Goal: Task Accomplishment & Management: Manage account settings

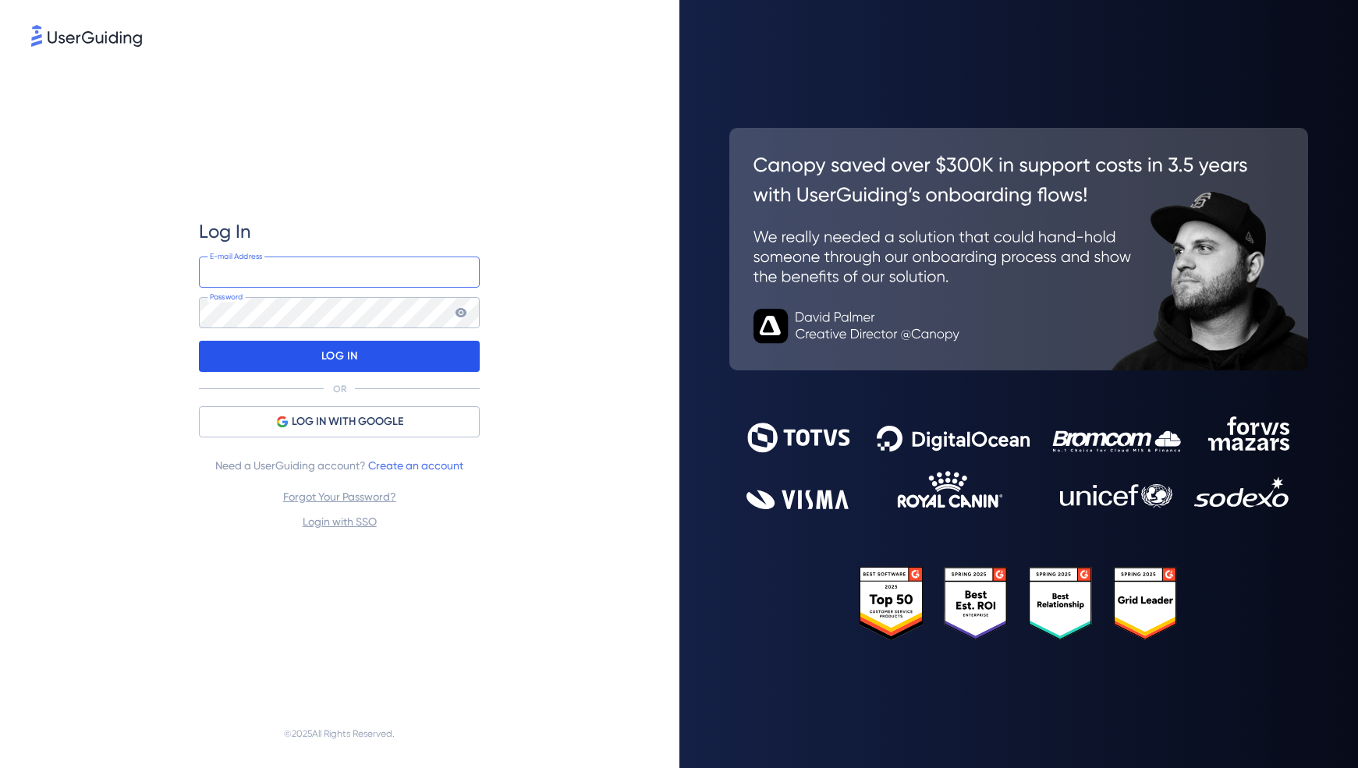
type input "[EMAIL_ADDRESS][DOMAIN_NAME]"
click at [331, 355] on p "LOG IN" at bounding box center [339, 356] width 37 height 25
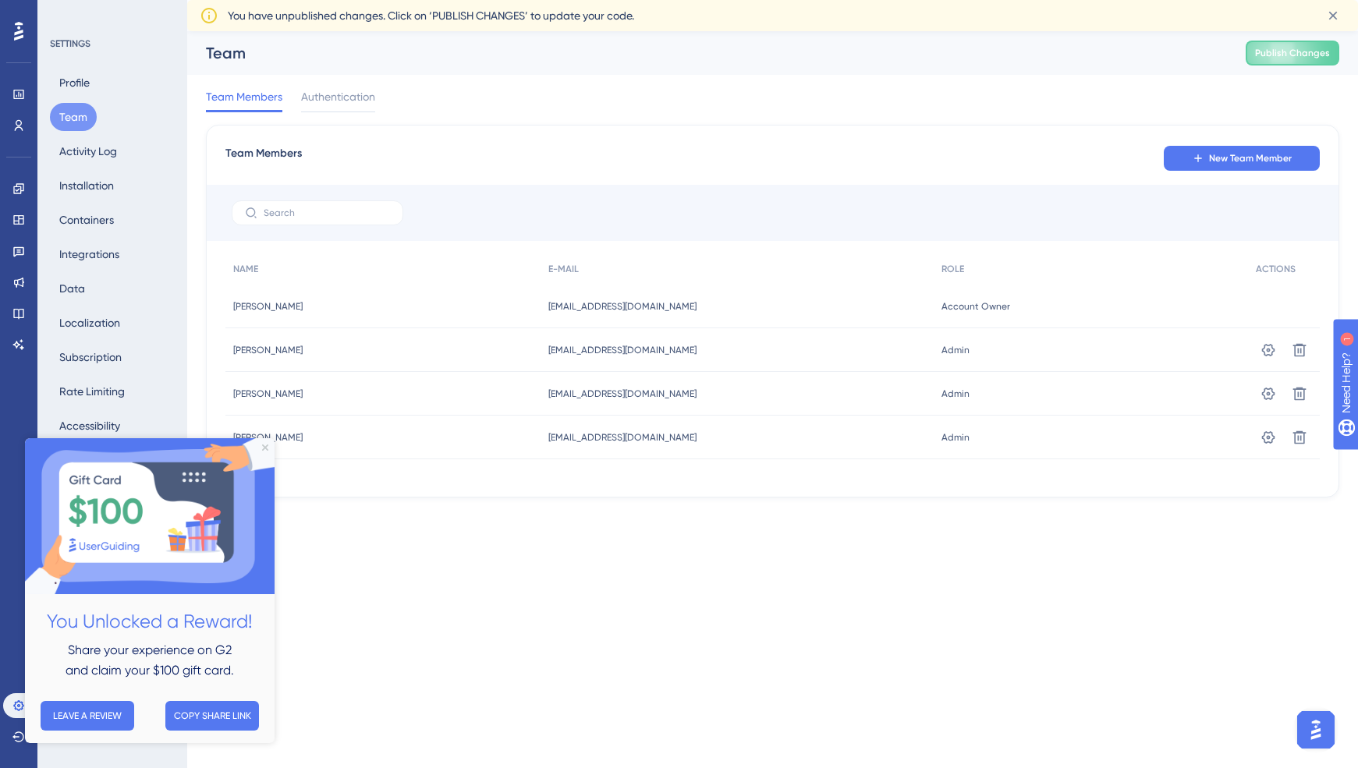
click at [249, 97] on span "Team Members" at bounding box center [244, 96] width 76 height 19
click at [263, 449] on icon "Close Preview" at bounding box center [265, 448] width 6 height 6
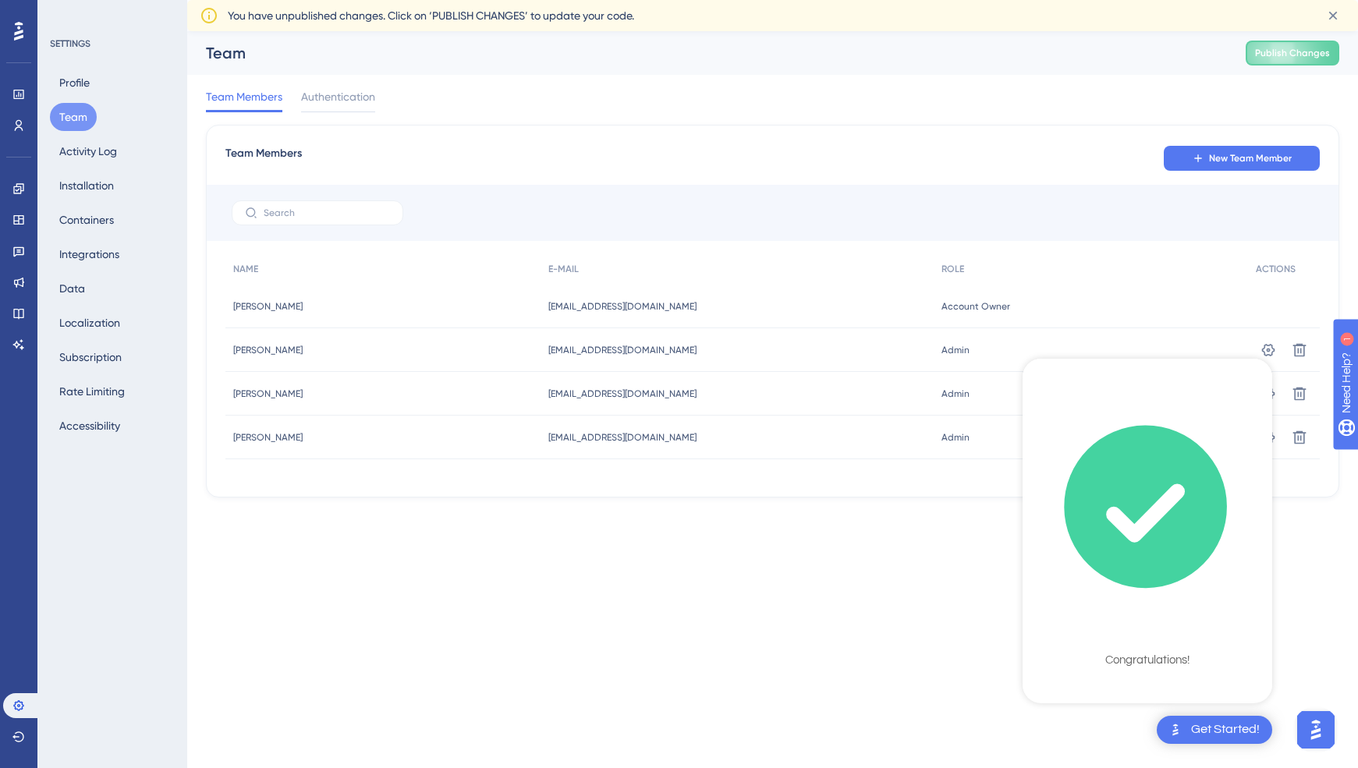
click at [1116, 624] on div "Checklist Completed" at bounding box center [1148, 635] width 174 height 22
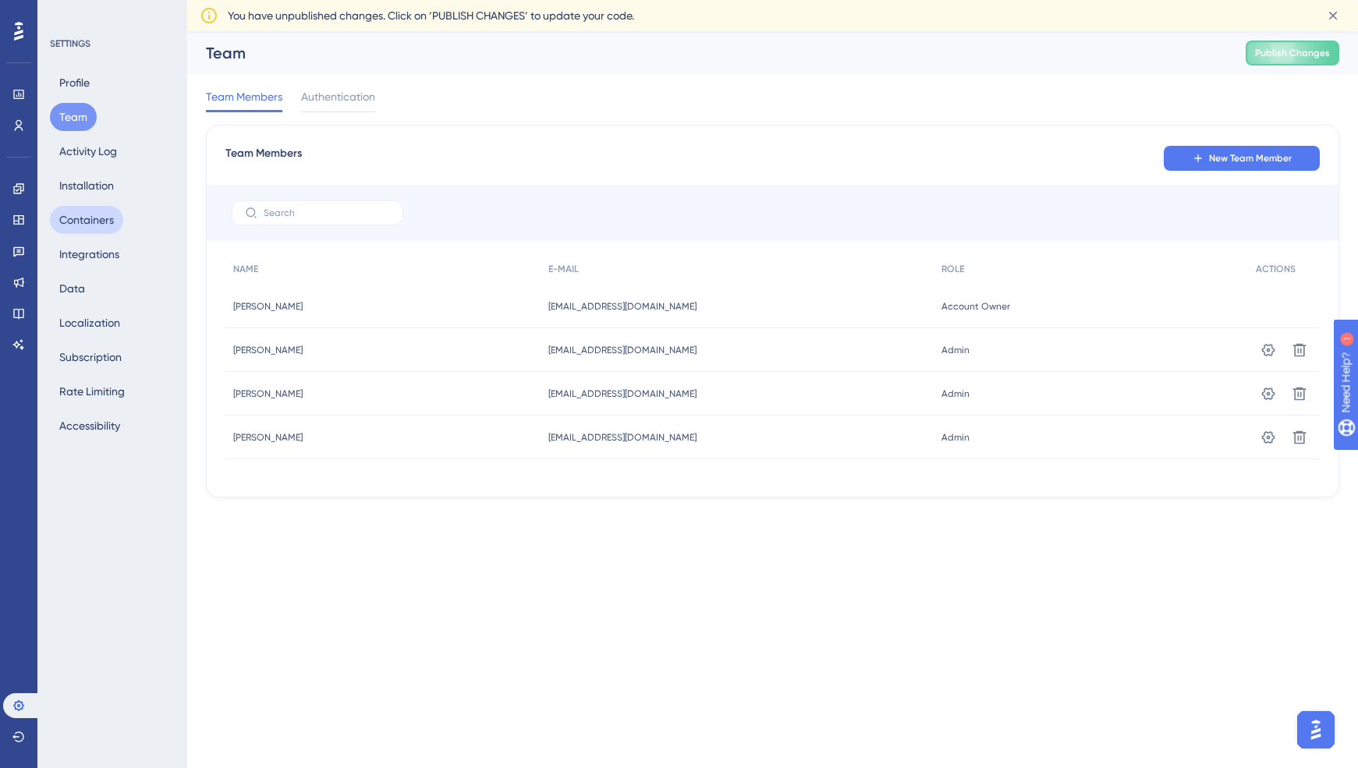
click at [79, 221] on button "Containers" at bounding box center [86, 220] width 73 height 28
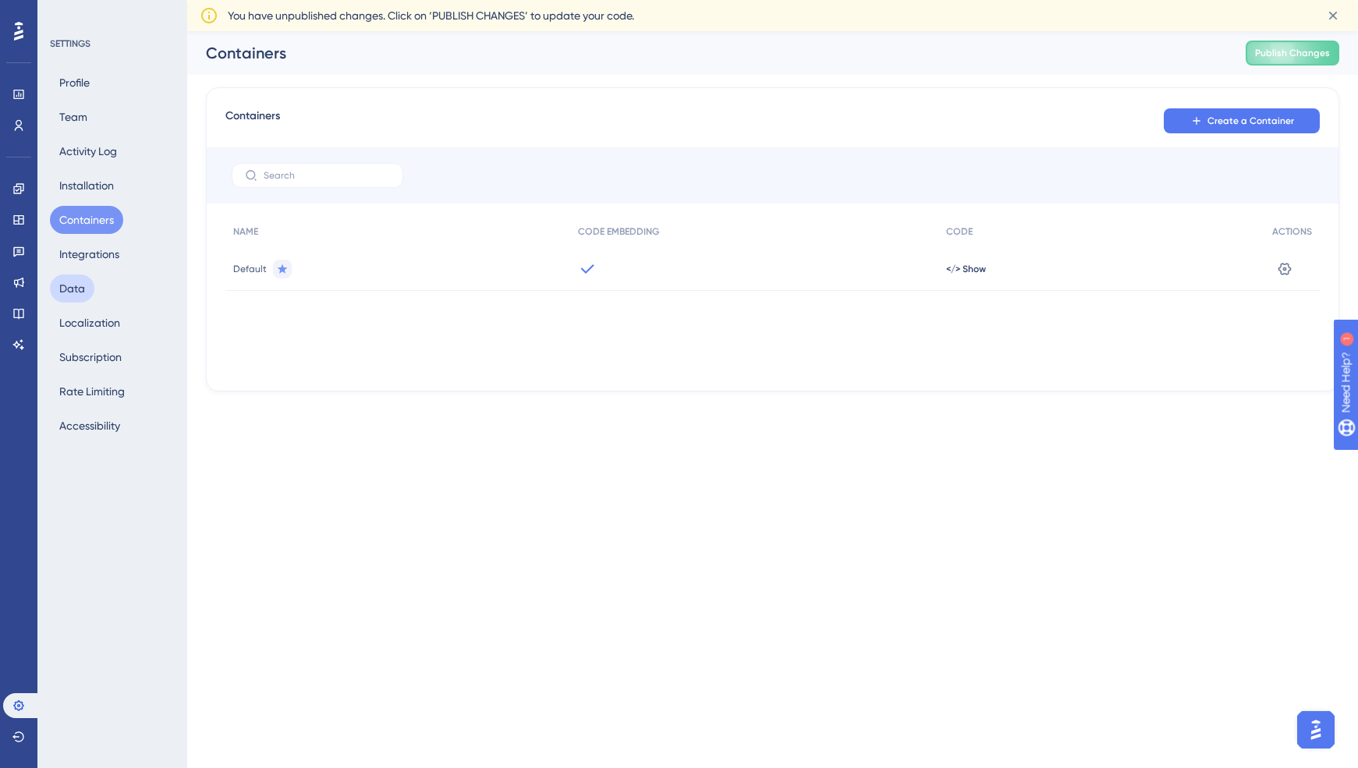
click at [76, 287] on button "Data" at bounding box center [72, 289] width 44 height 28
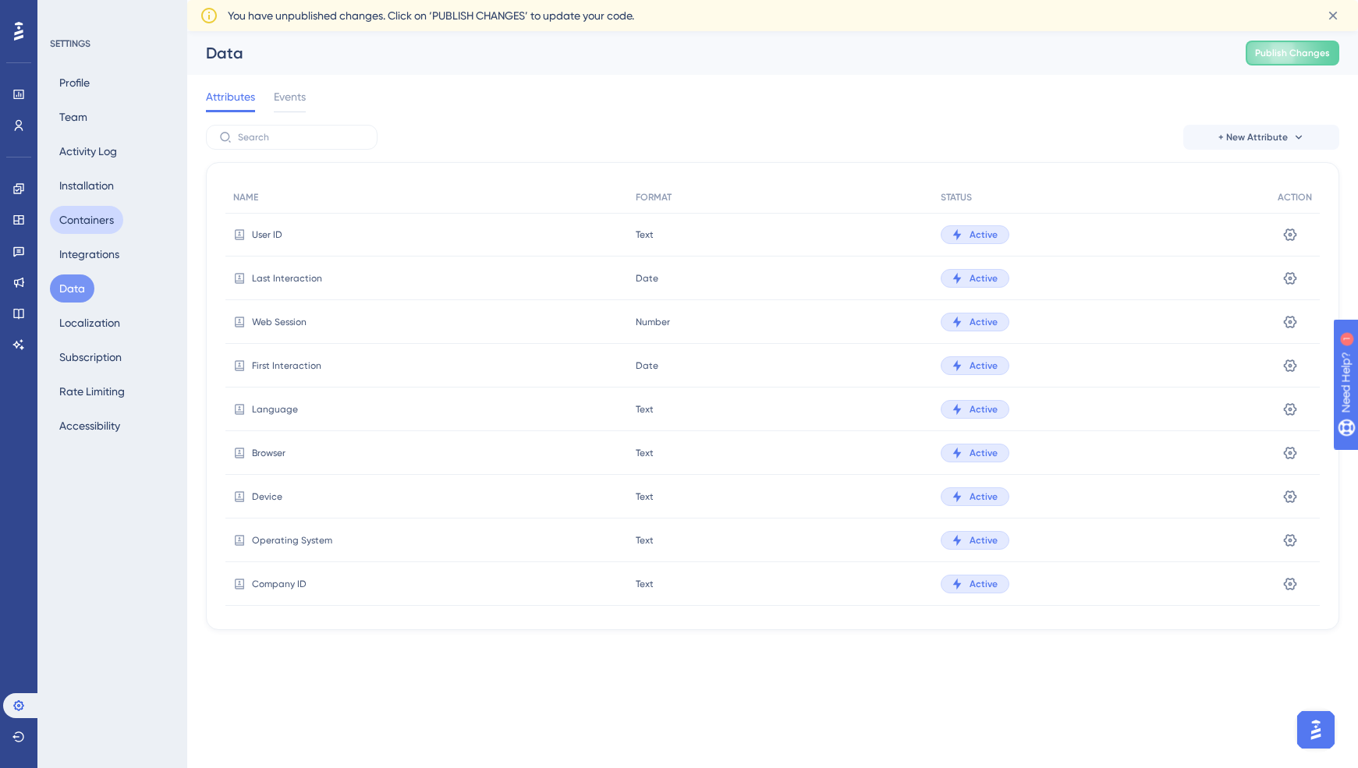
click at [83, 219] on button "Containers" at bounding box center [86, 220] width 73 height 28
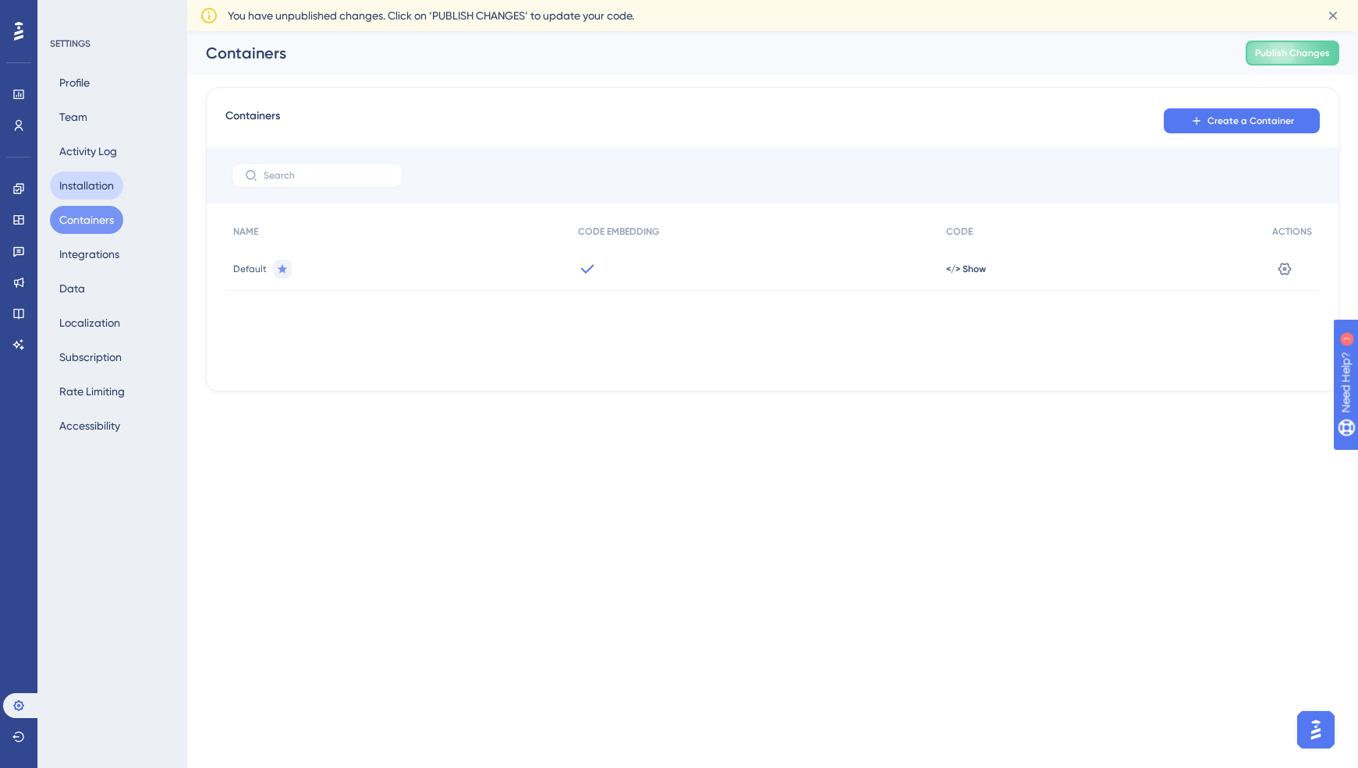
click at [81, 182] on button "Installation" at bounding box center [86, 186] width 73 height 28
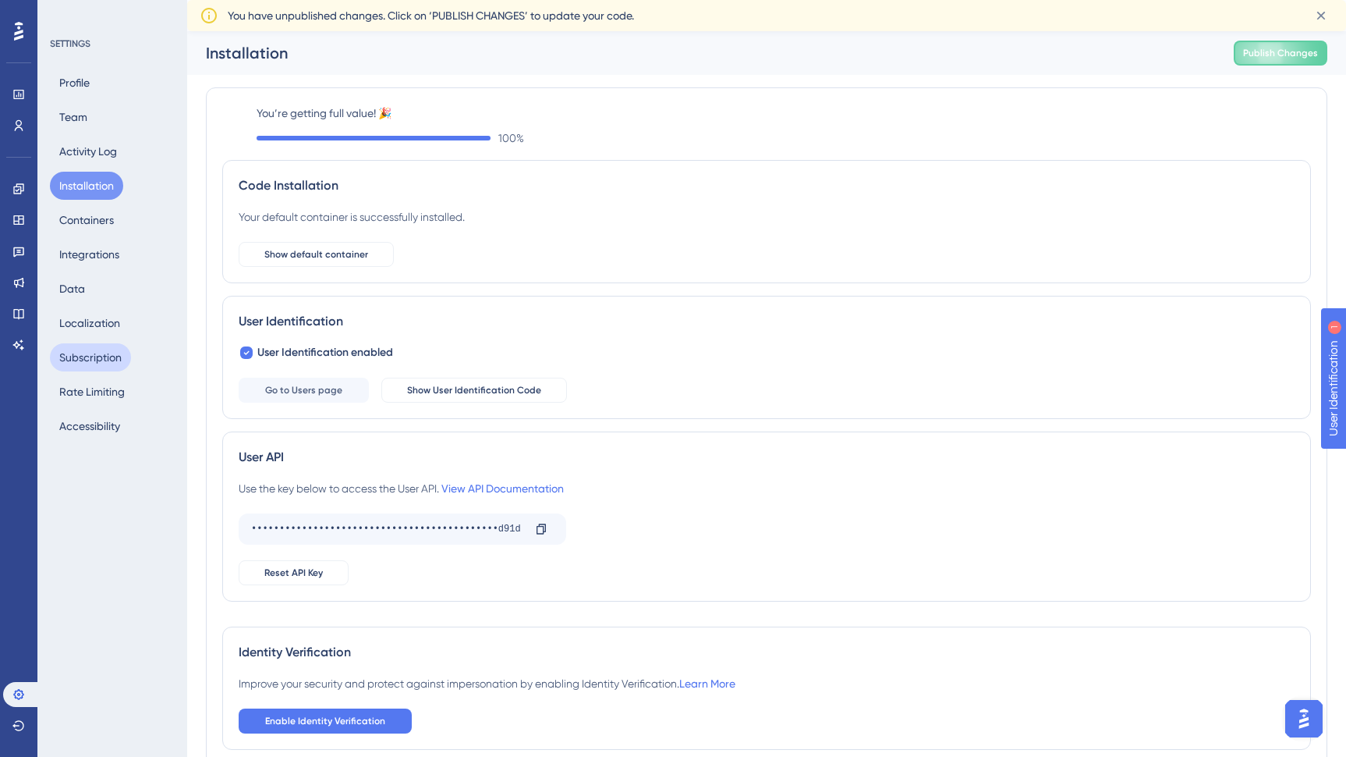
click at [89, 353] on button "Subscription" at bounding box center [90, 357] width 81 height 28
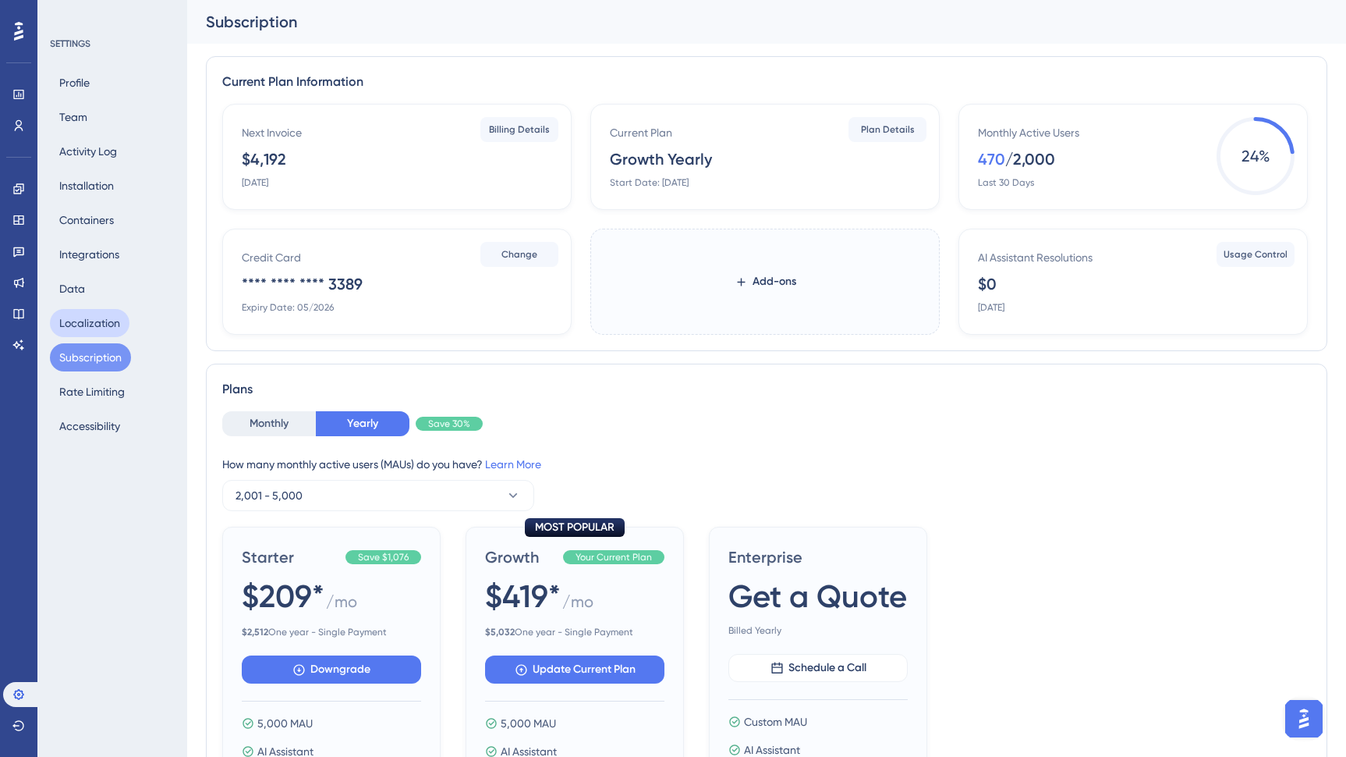
click at [82, 316] on button "Localization" at bounding box center [90, 323] width 80 height 28
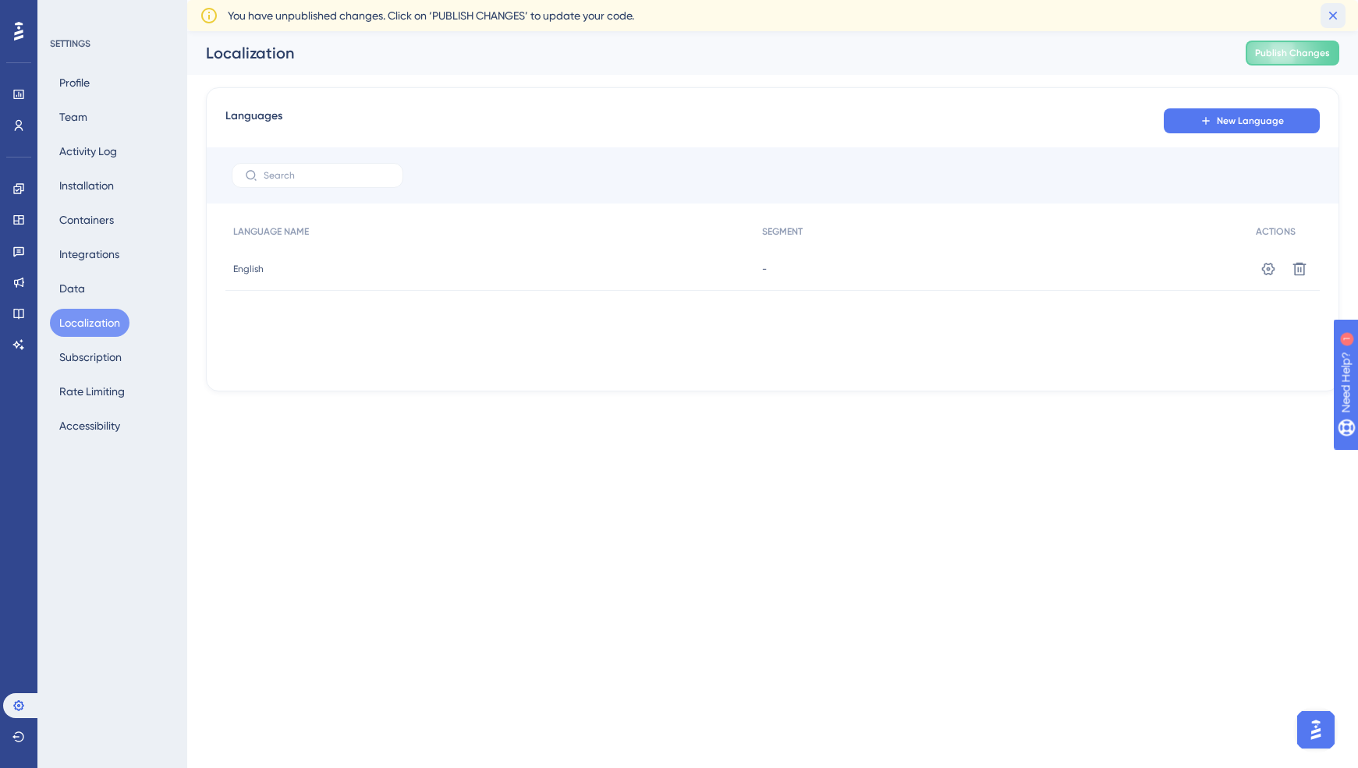
click at [1332, 12] on icon at bounding box center [1333, 16] width 16 height 16
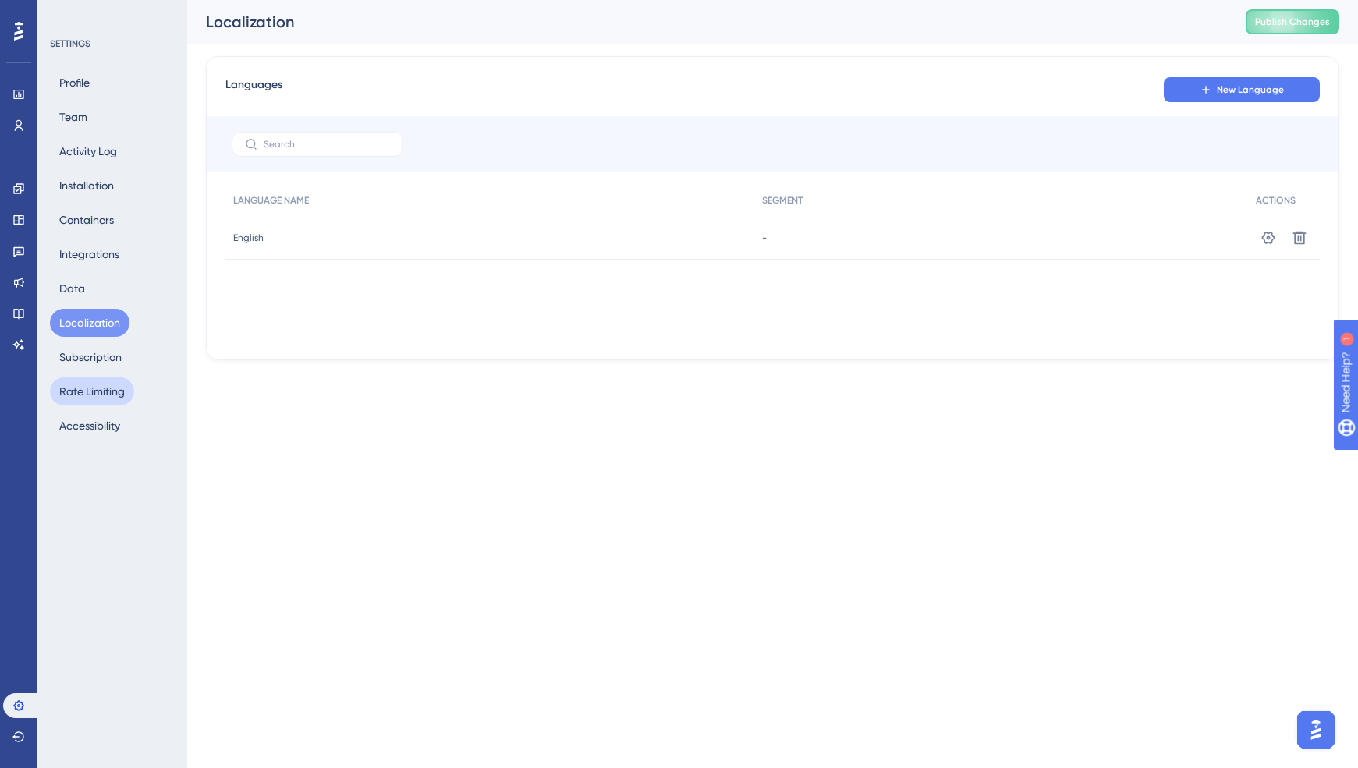
click at [74, 384] on button "Rate Limiting" at bounding box center [92, 391] width 84 height 28
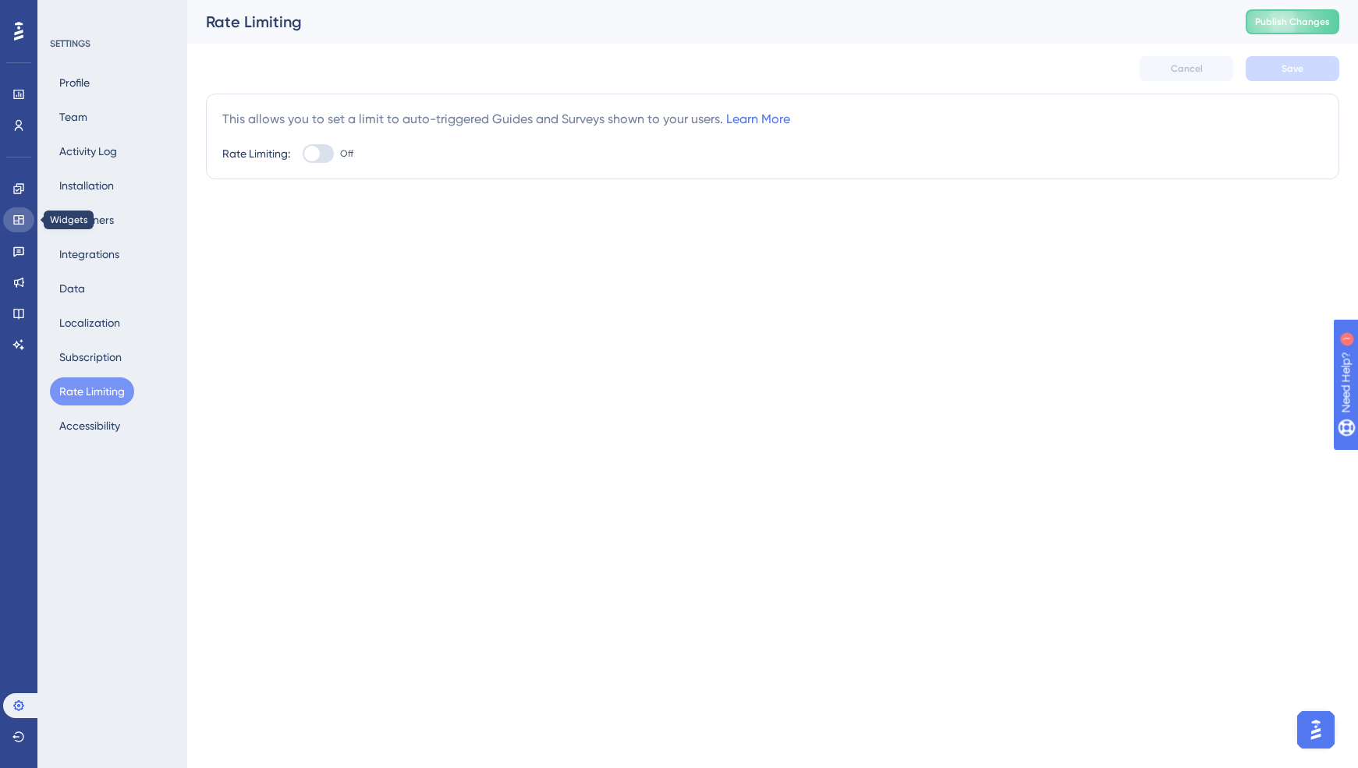
click at [19, 224] on icon at bounding box center [18, 219] width 10 height 9
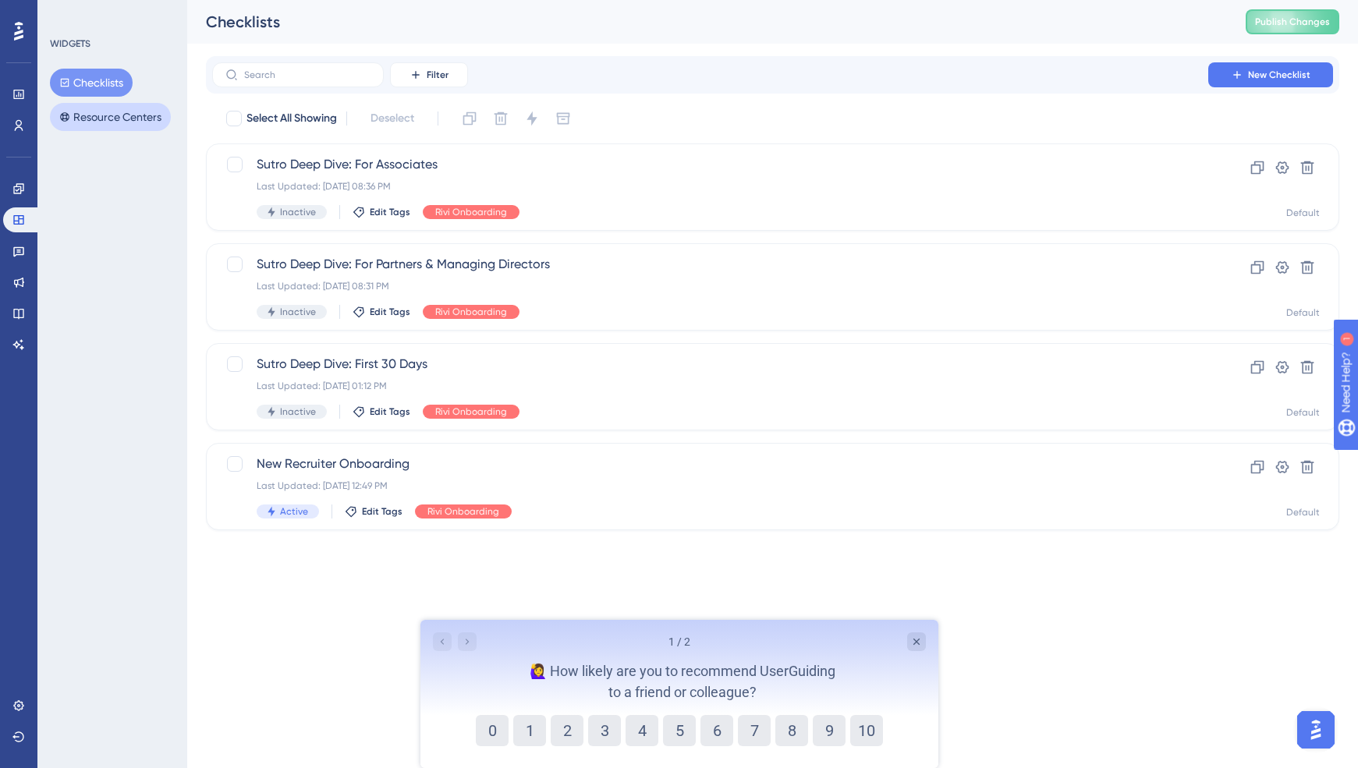
click at [120, 118] on button "Resource Centers" at bounding box center [110, 117] width 121 height 28
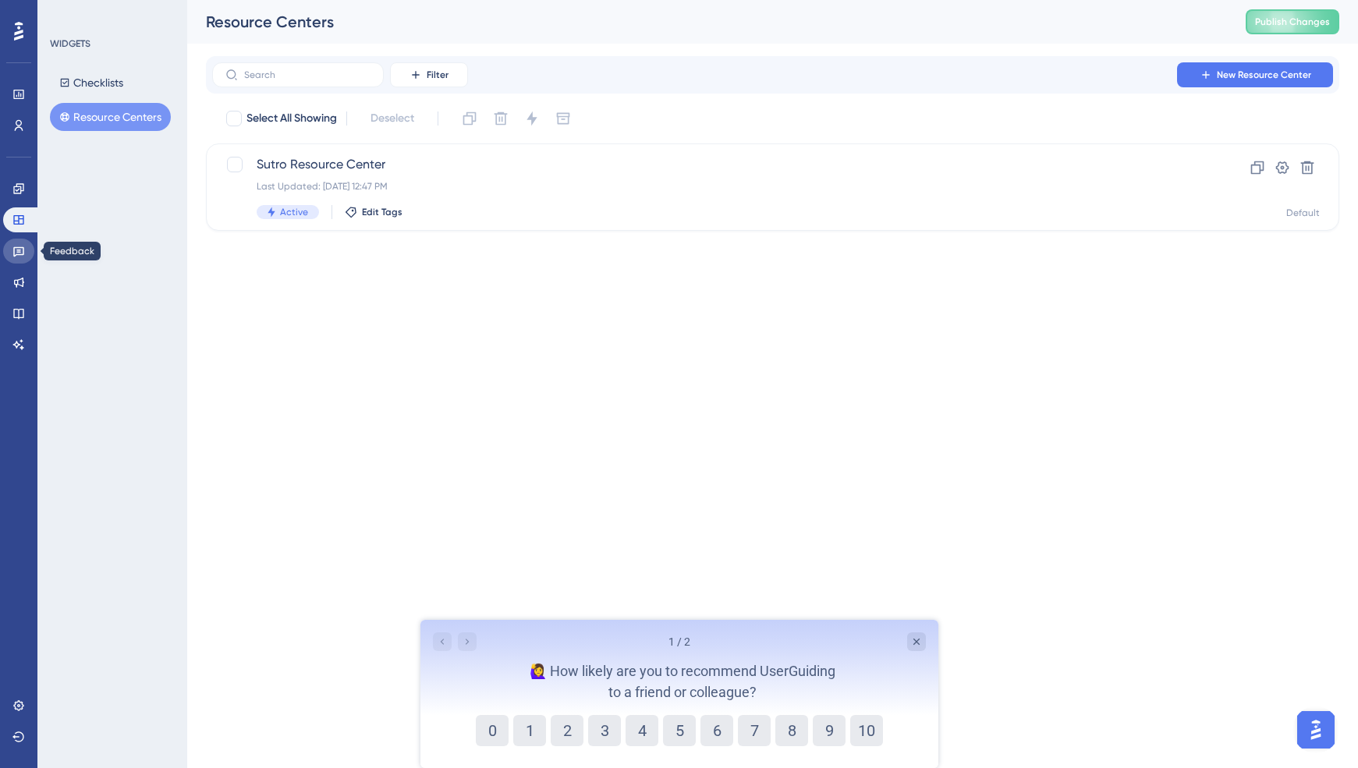
click at [20, 256] on icon at bounding box center [18, 251] width 12 height 12
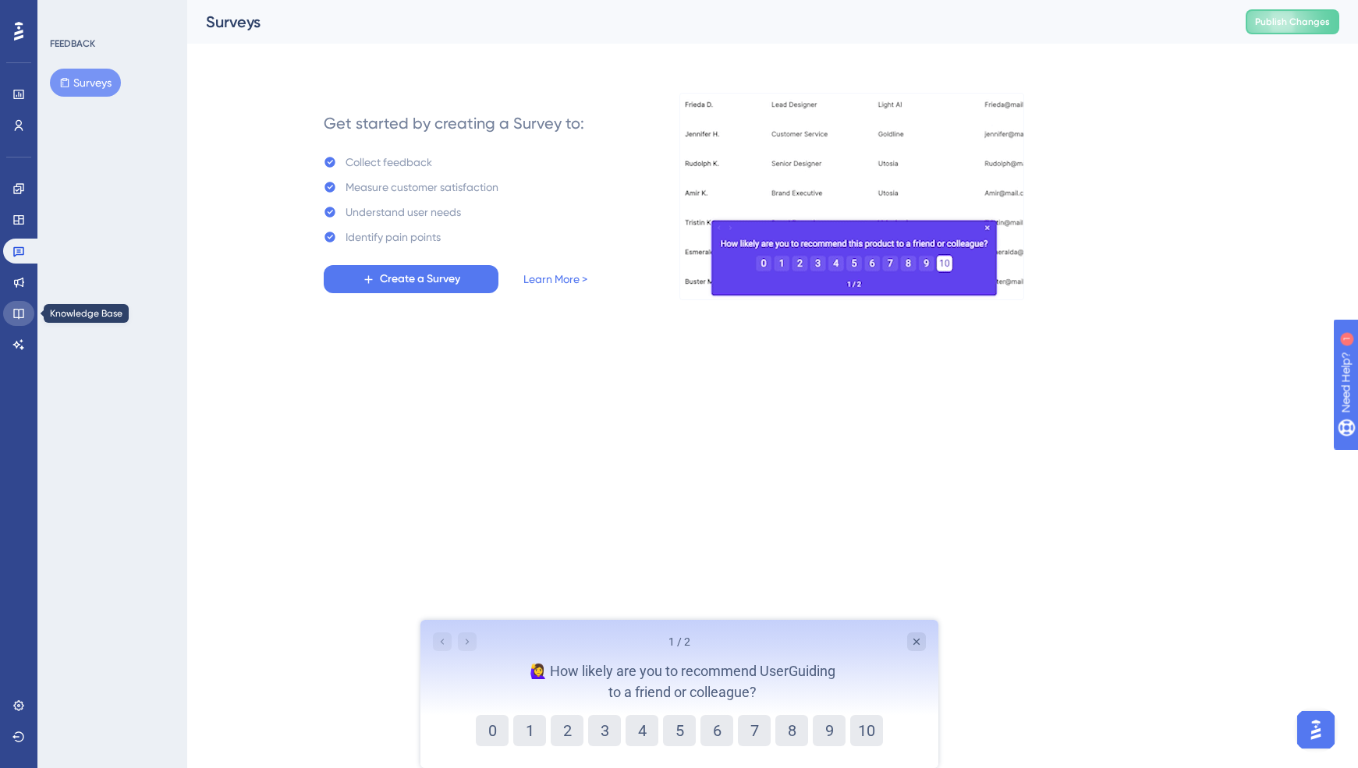
click at [15, 310] on icon at bounding box center [18, 313] width 12 height 12
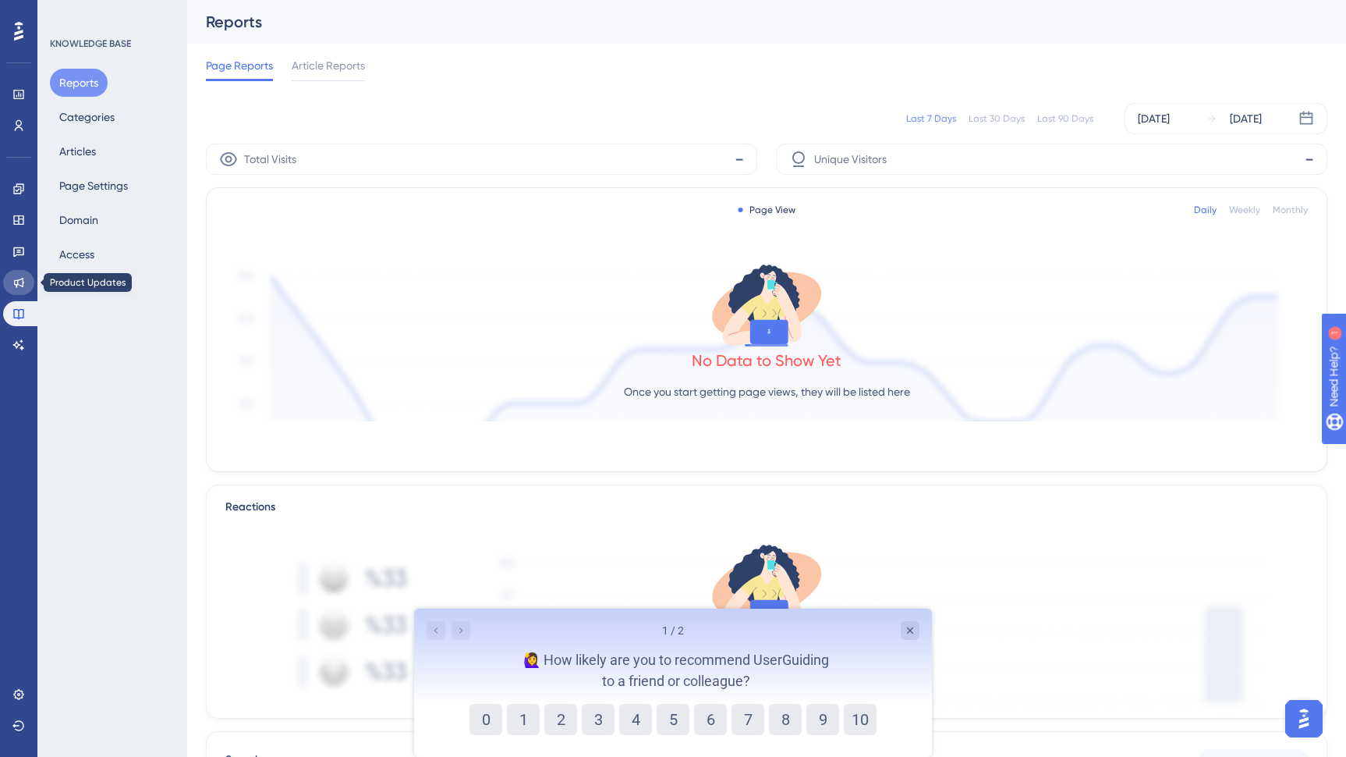
click at [16, 282] on icon at bounding box center [18, 282] width 12 height 12
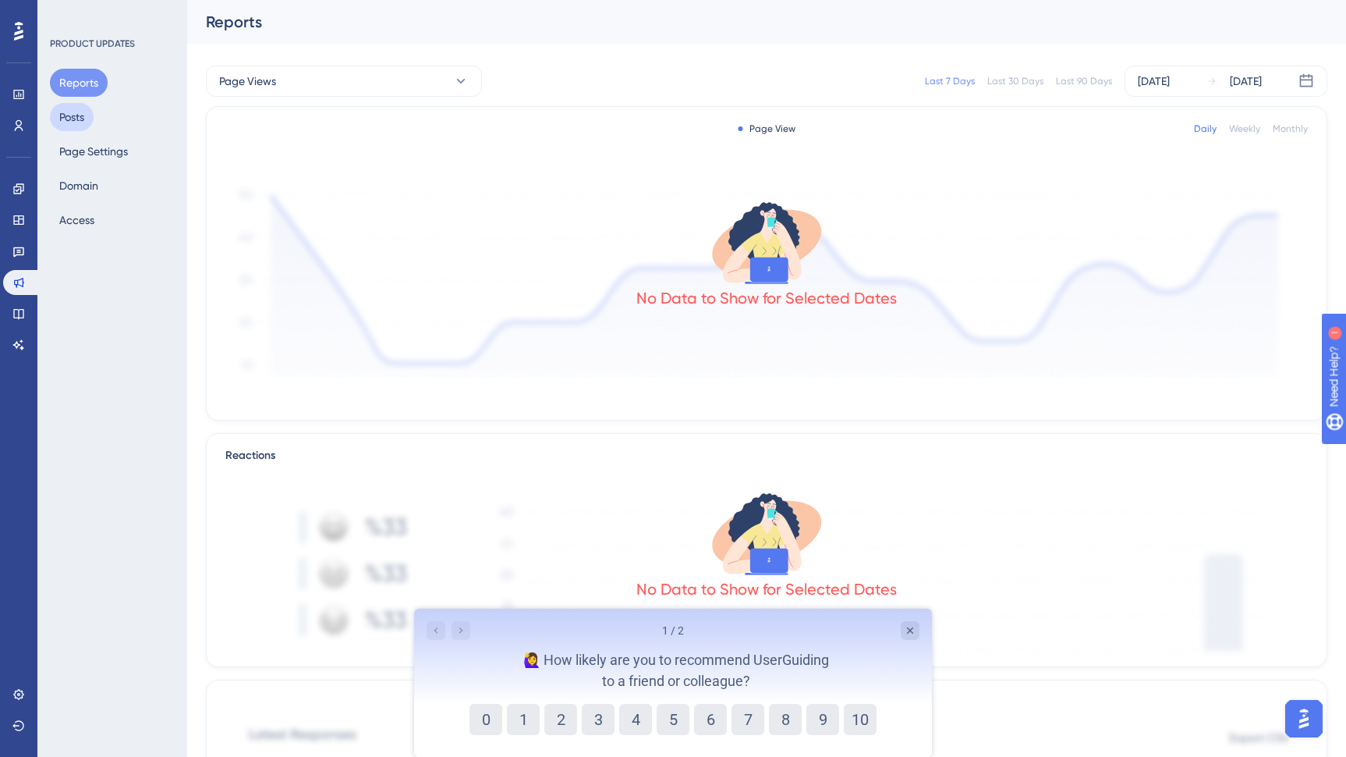
click at [76, 119] on button "Posts" at bounding box center [72, 117] width 44 height 28
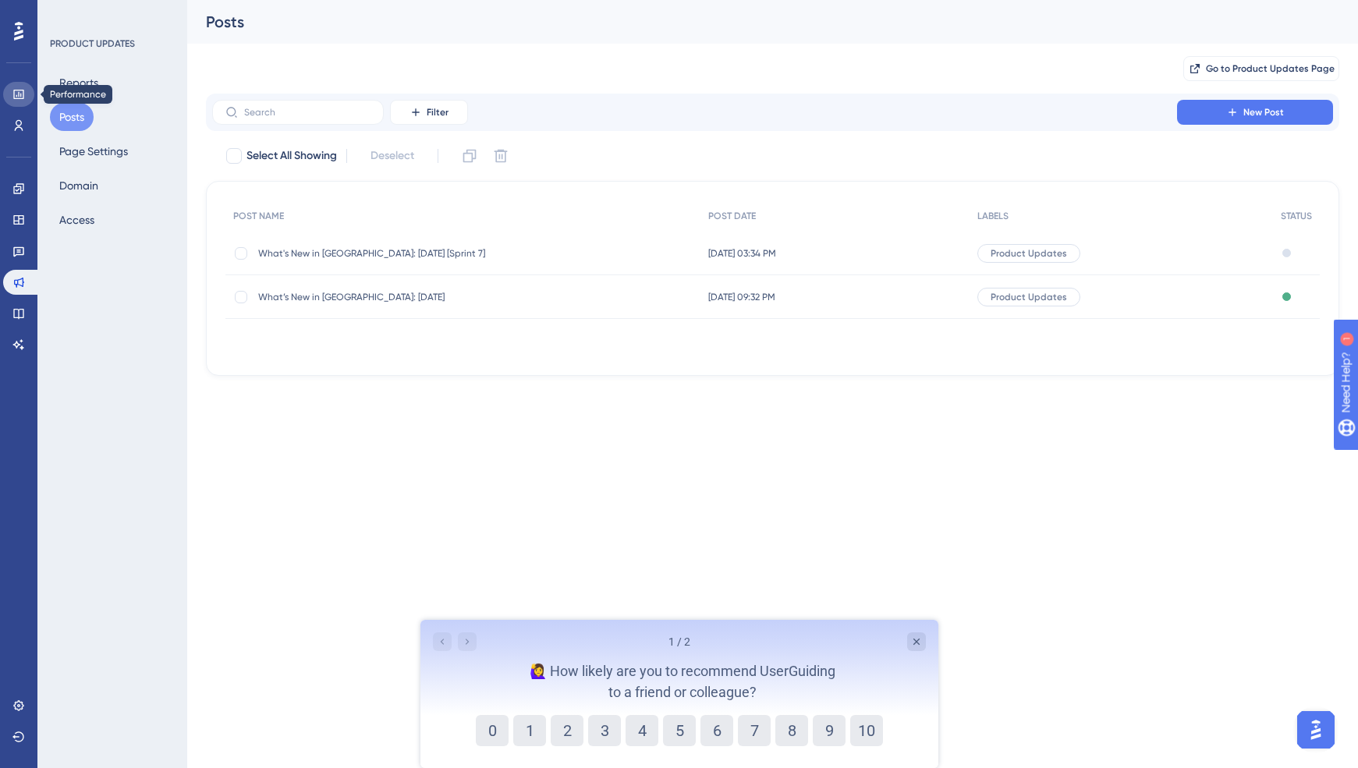
click at [21, 94] on icon at bounding box center [18, 94] width 12 height 12
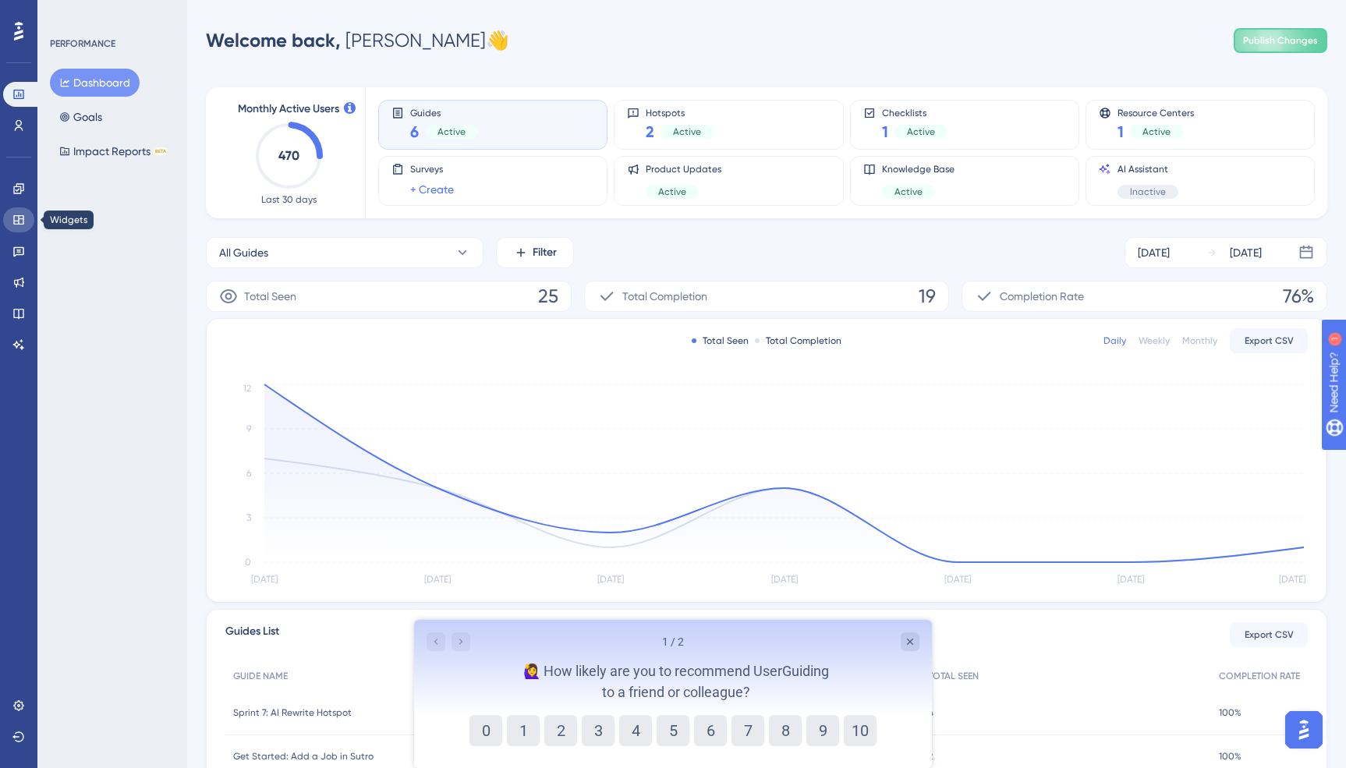
click at [21, 221] on icon at bounding box center [18, 220] width 12 height 12
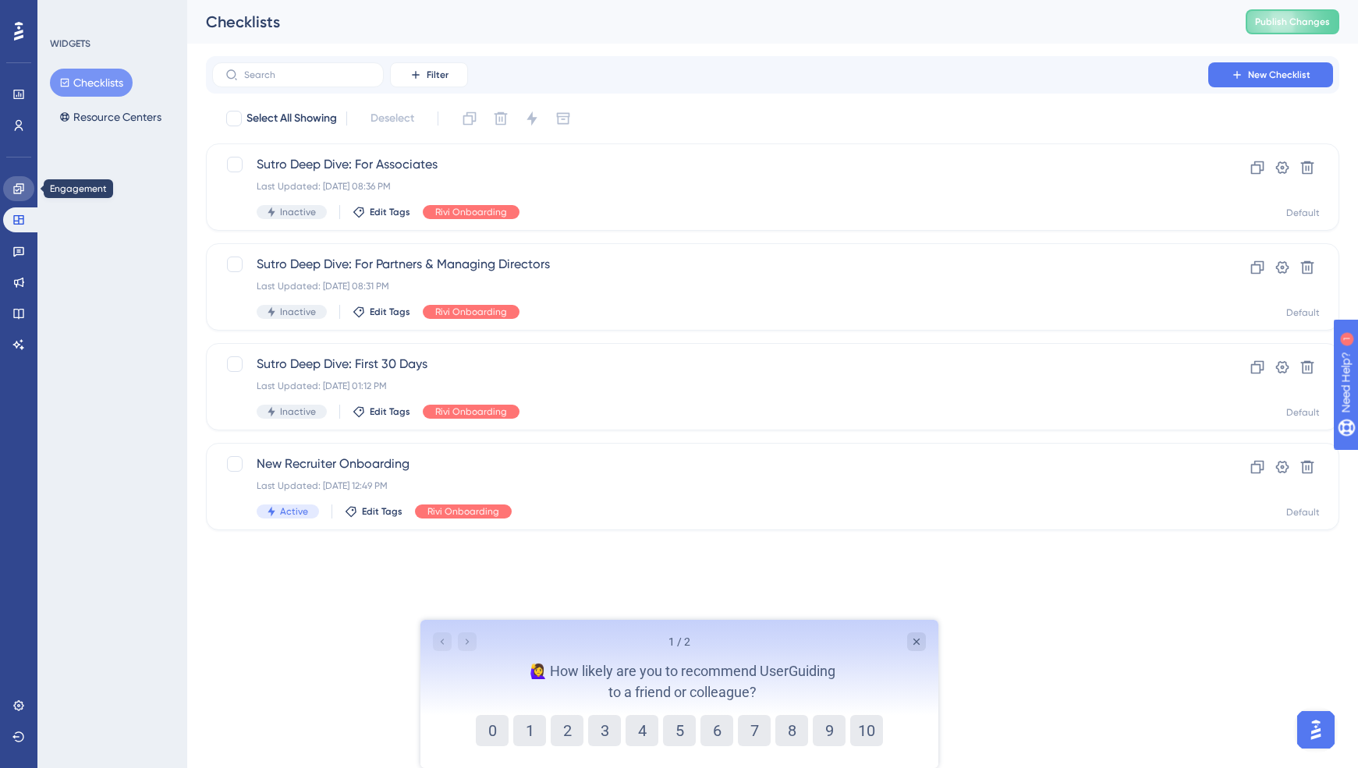
click at [18, 186] on icon at bounding box center [18, 189] width 12 height 12
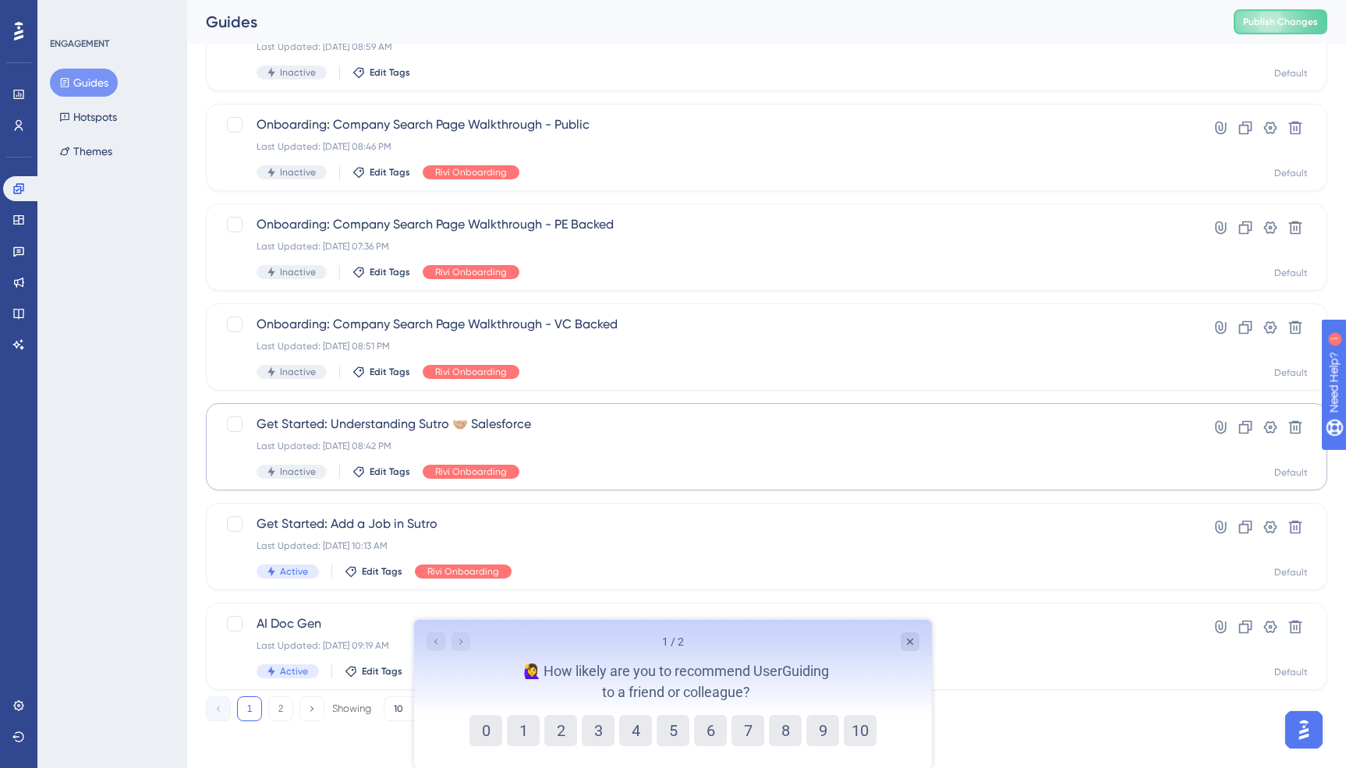
scroll to position [436, 0]
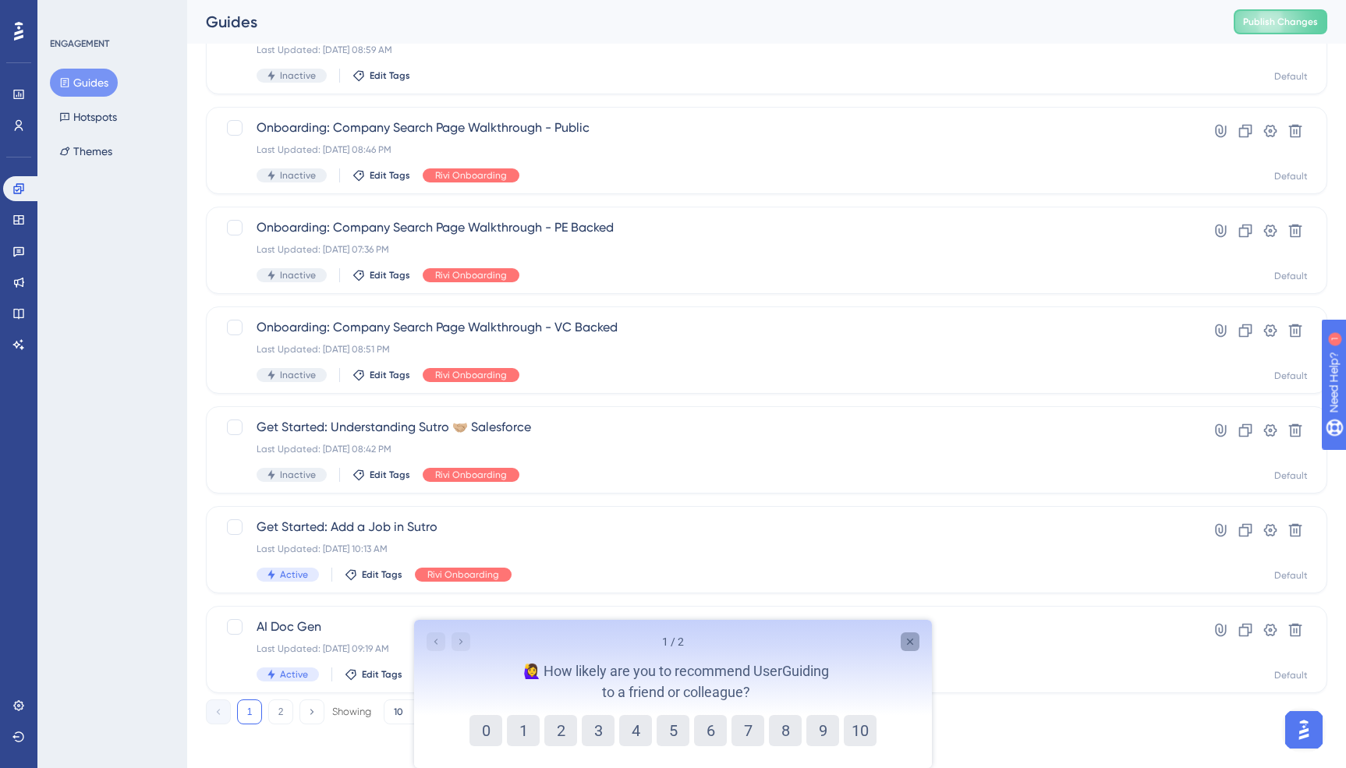
click at [911, 643] on icon "Close survey" at bounding box center [910, 642] width 6 height 6
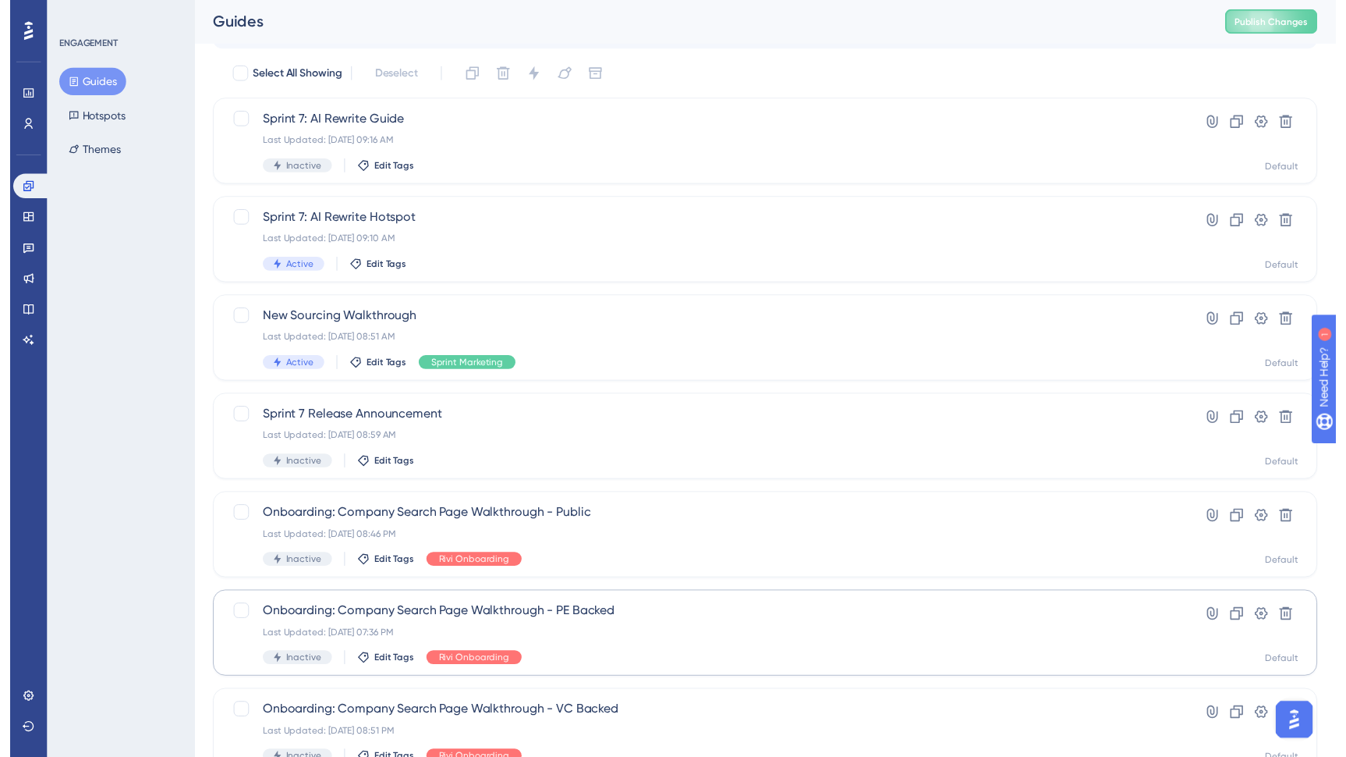
scroll to position [0, 0]
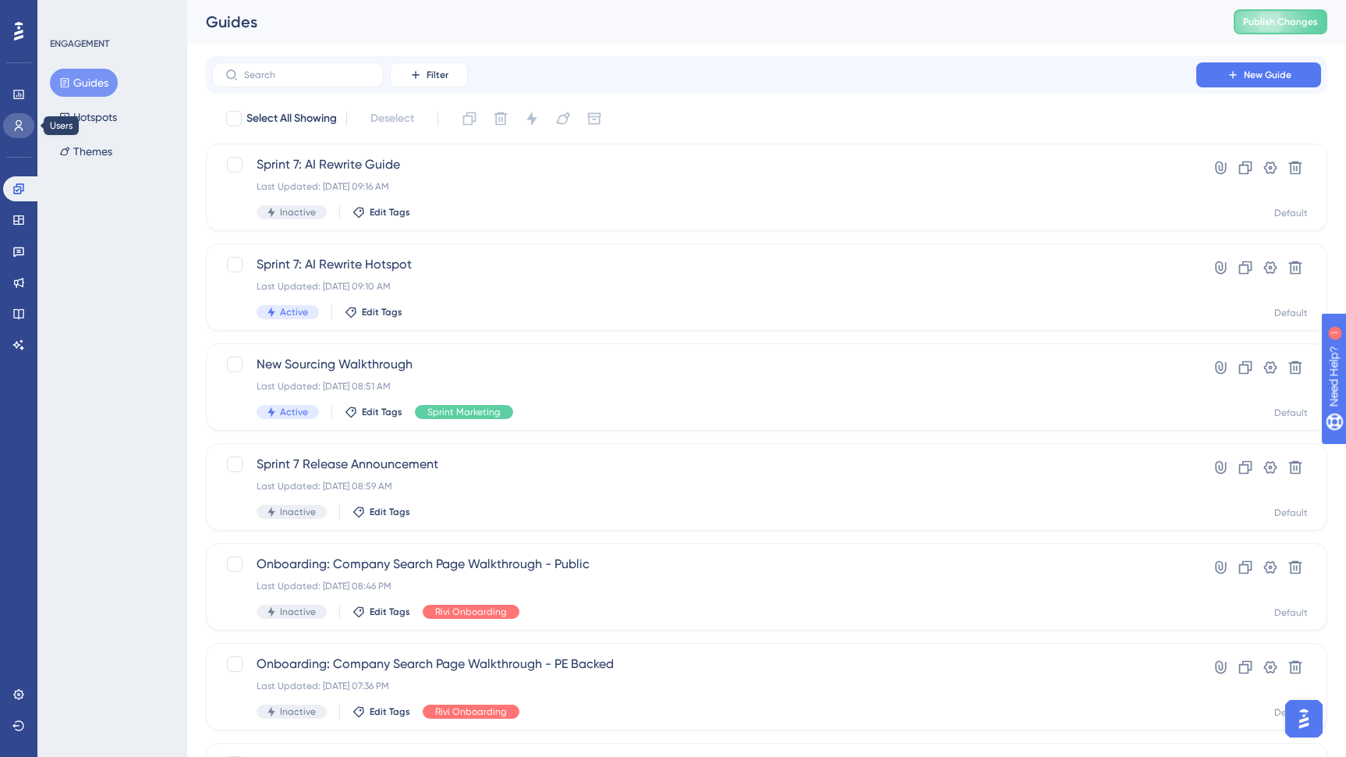
click at [14, 129] on icon at bounding box center [18, 125] width 12 height 12
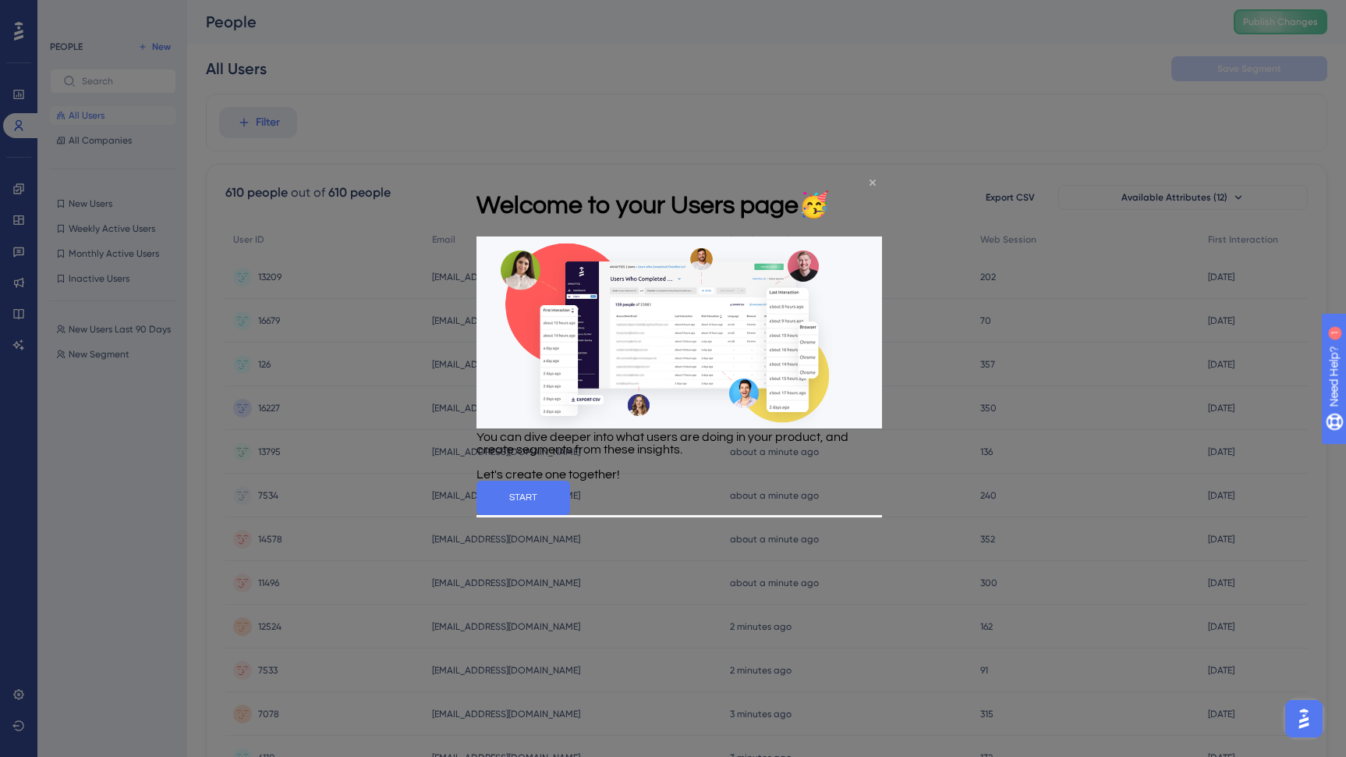
click at [872, 179] on icon "Close Preview" at bounding box center [872, 182] width 6 height 6
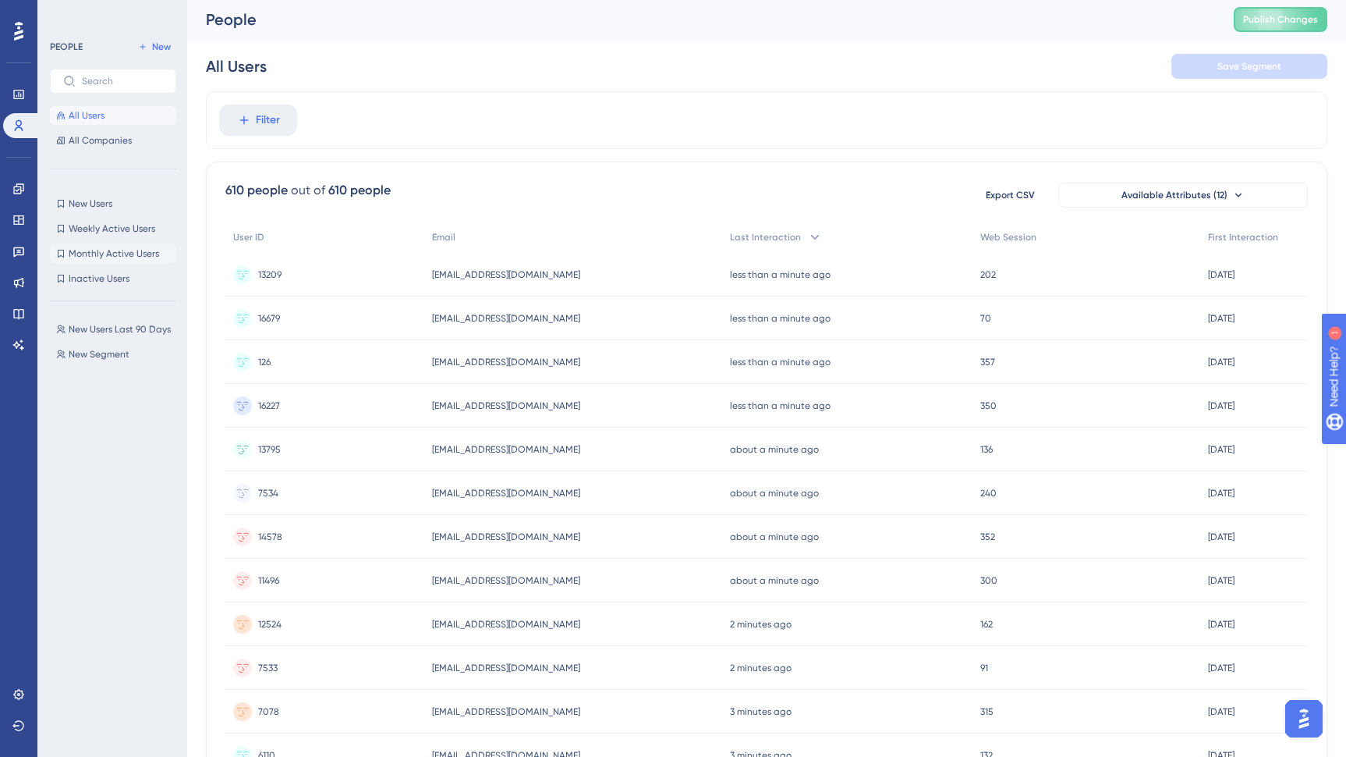
scroll to position [3, 0]
click at [20, 33] on icon at bounding box center [18, 31] width 9 height 19
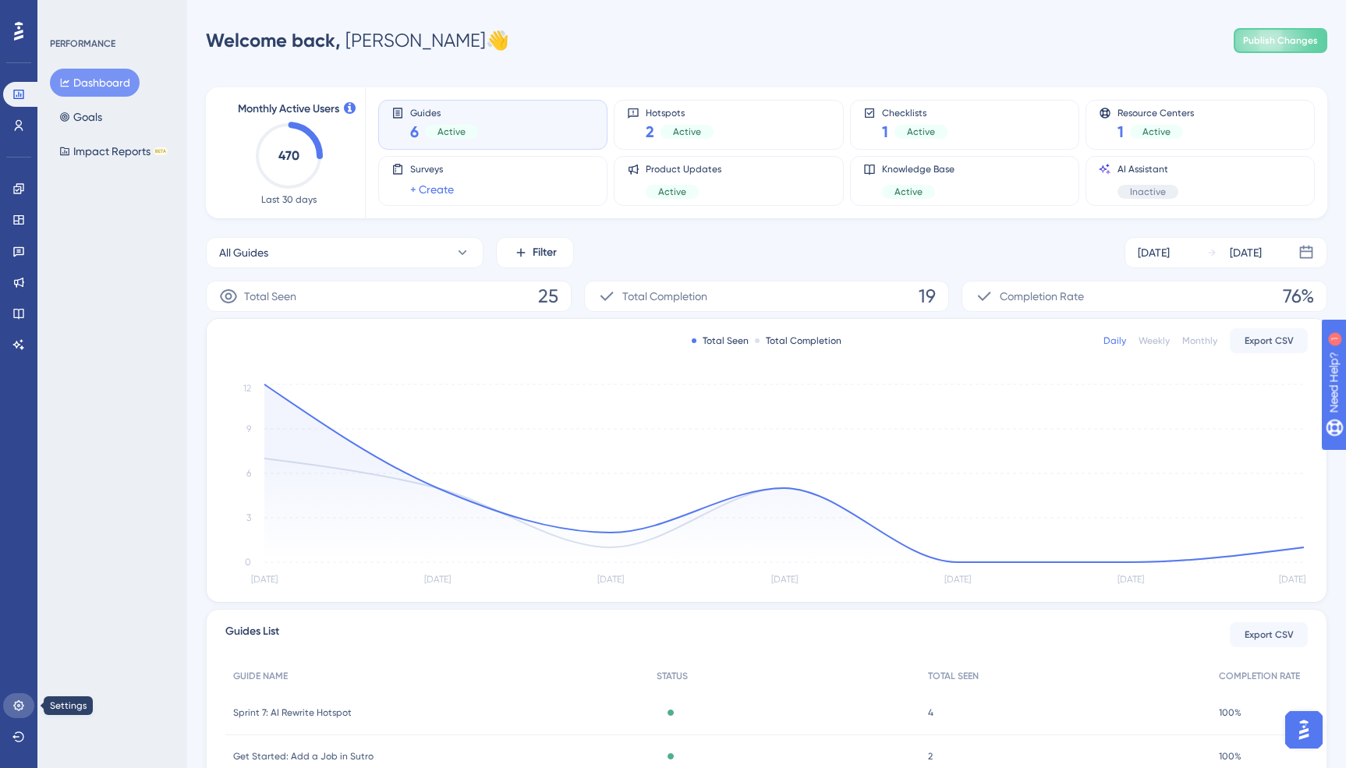
click at [19, 706] on icon at bounding box center [18, 706] width 12 height 12
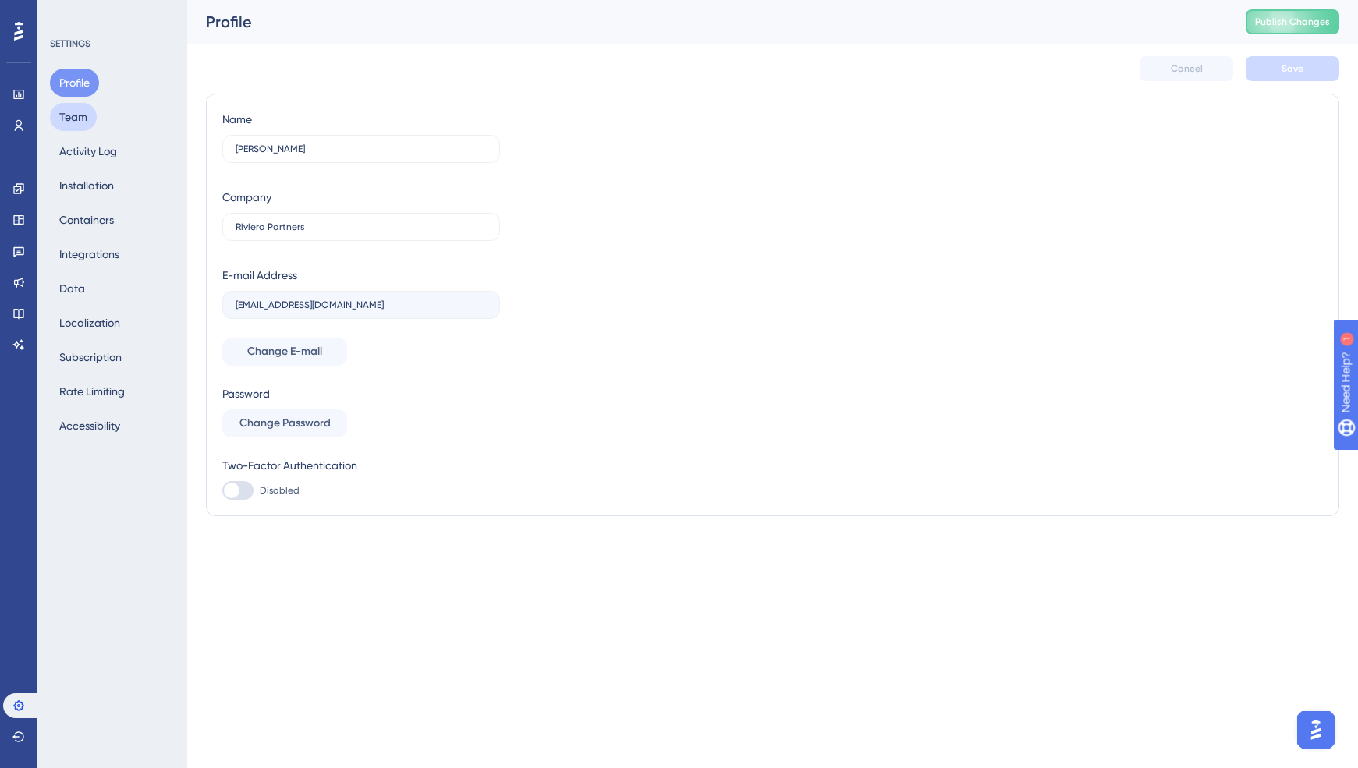
click at [66, 115] on button "Team" at bounding box center [73, 117] width 47 height 28
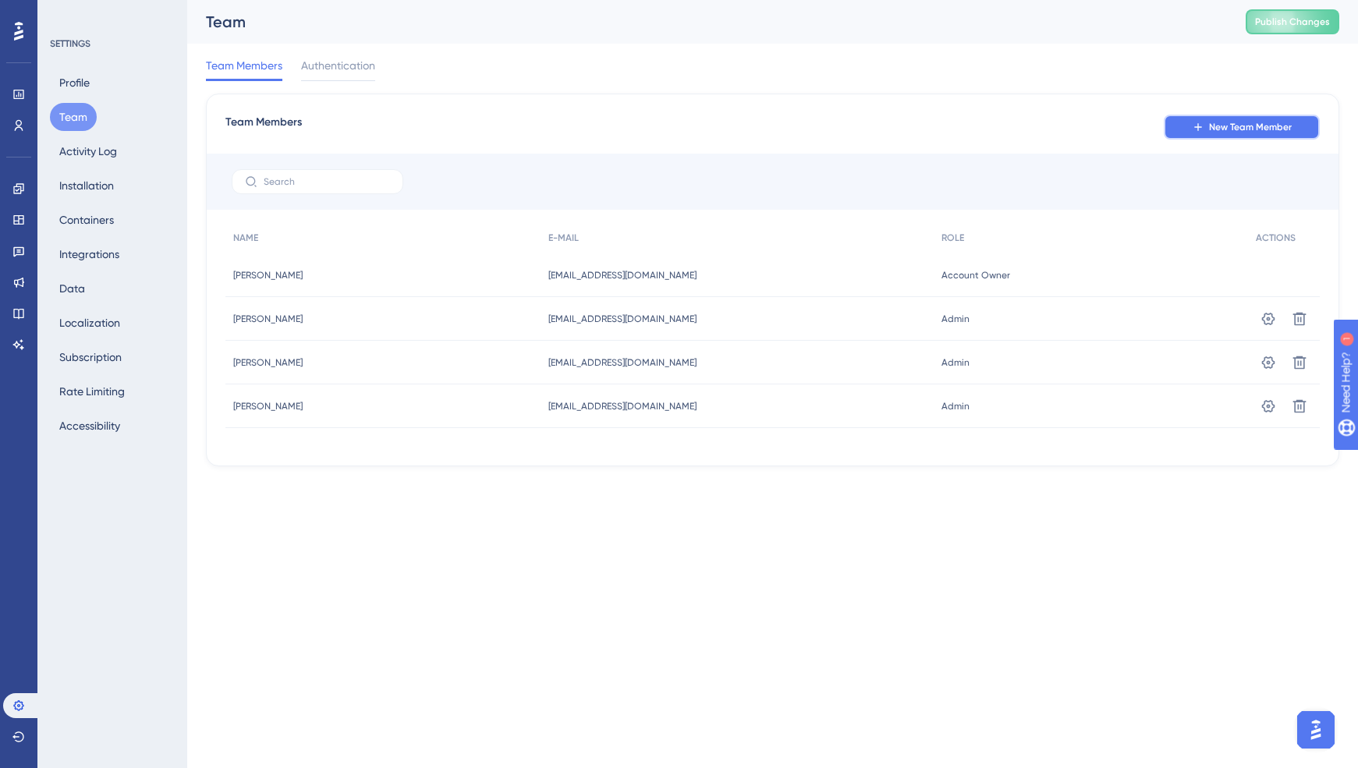
click at [1218, 125] on span "New Team Member" at bounding box center [1250, 127] width 83 height 12
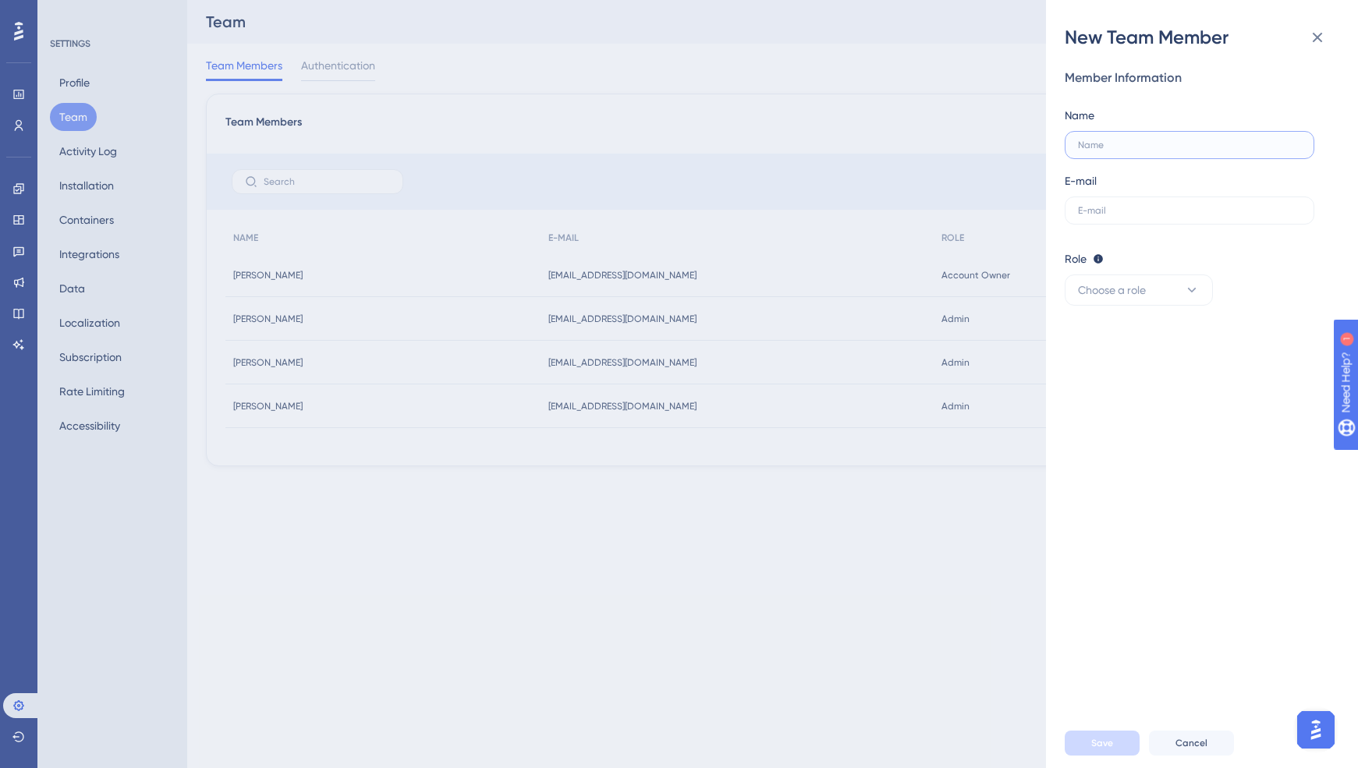
click at [1146, 142] on input "text" at bounding box center [1189, 145] width 223 height 11
type input "[PERSON_NAME]"
click at [1165, 212] on input "text" at bounding box center [1189, 210] width 223 height 11
type input "[EMAIL_ADDRESS][DOMAIN_NAME]"
click at [1250, 319] on div "Member Information Name [PERSON_NAME] E-mail [EMAIL_ADDRESS][DOMAIN_NAME] Role …" at bounding box center [1208, 384] width 287 height 668
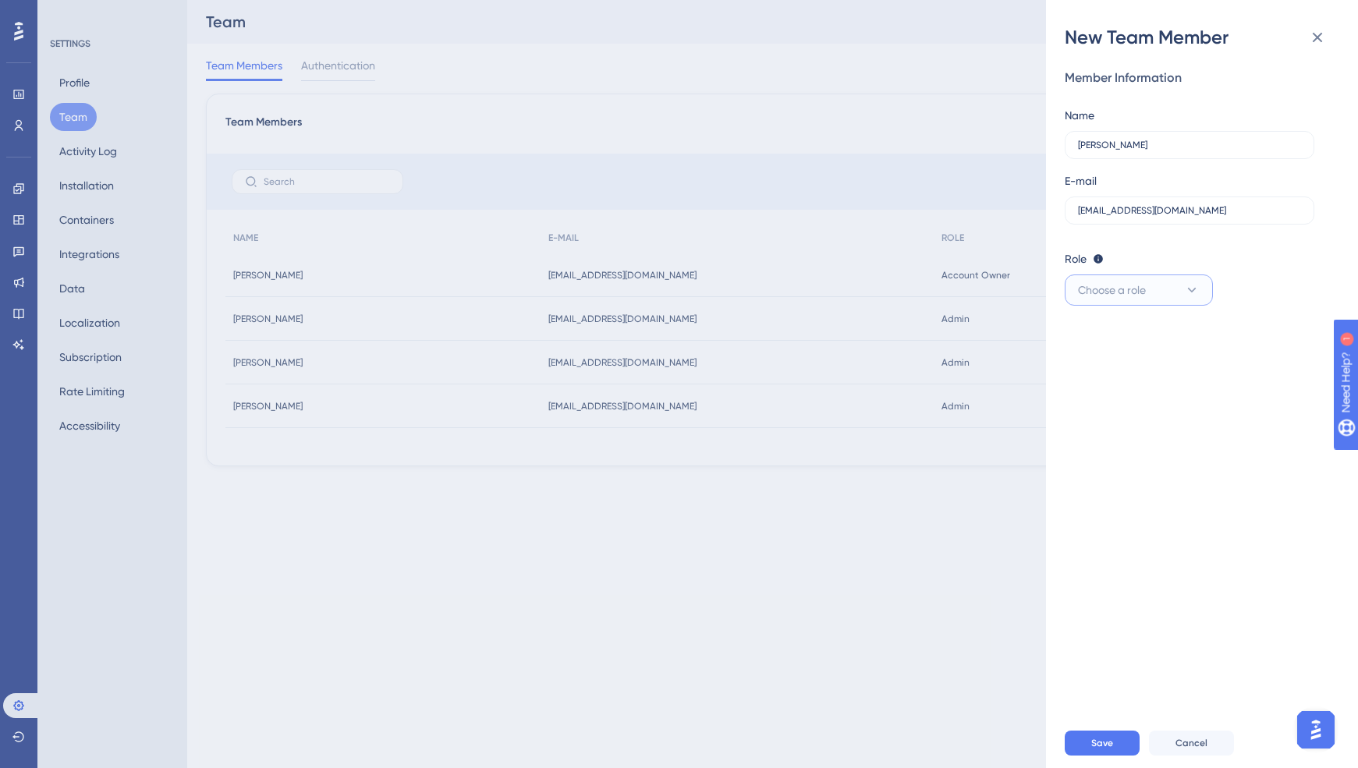
click at [1195, 291] on icon at bounding box center [1192, 290] width 16 height 16
click at [1105, 367] on span "Publisher" at bounding box center [1109, 369] width 45 height 19
click at [1104, 743] on span "Save" at bounding box center [1102, 743] width 22 height 12
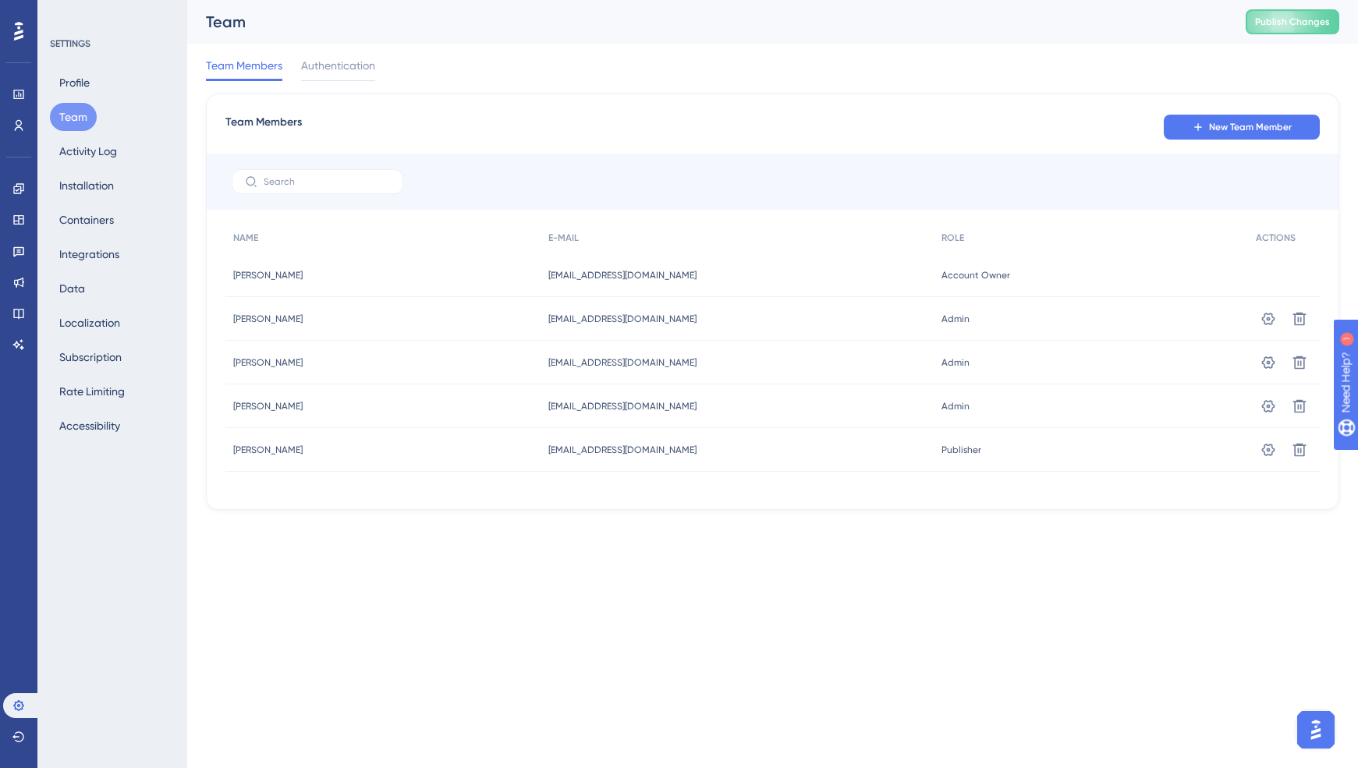
click at [1310, 730] on img "Open AI Assistant Launcher" at bounding box center [1316, 730] width 28 height 28
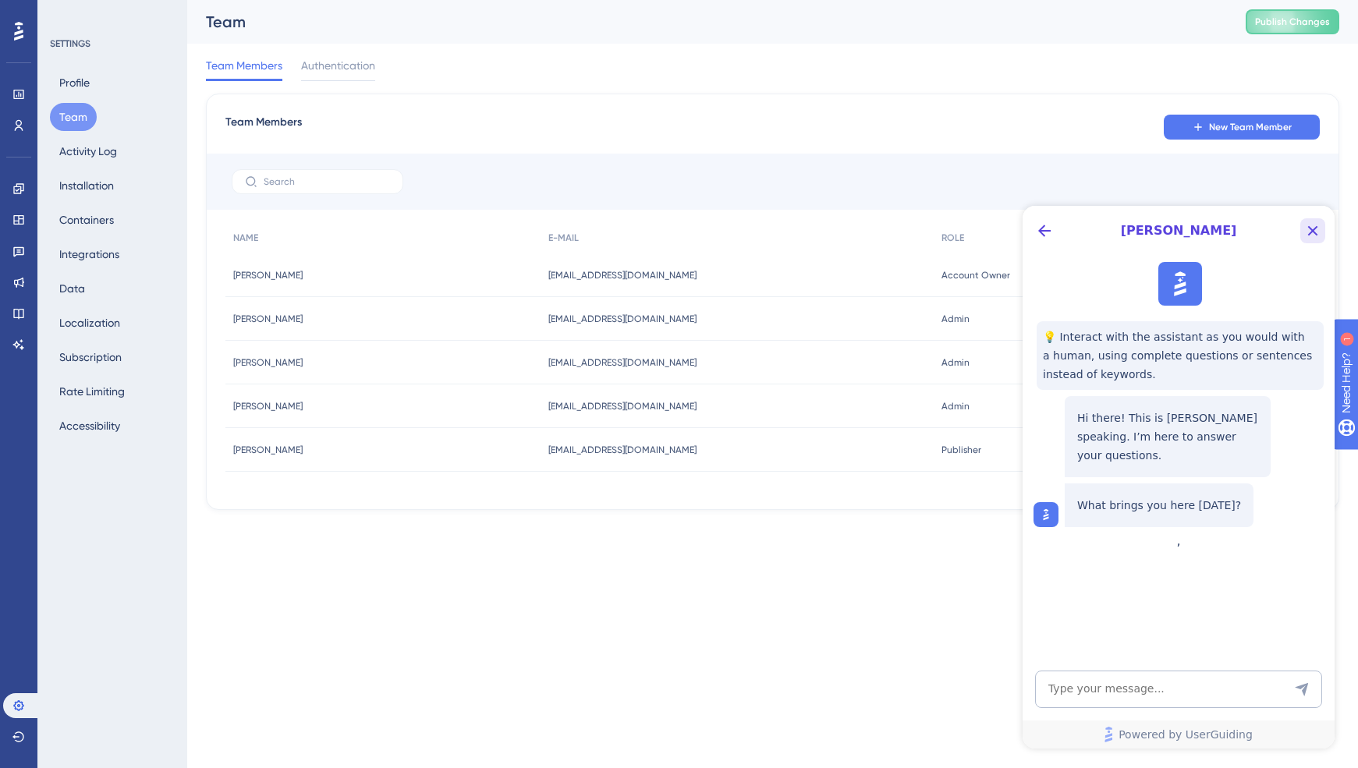
click at [1315, 230] on icon "Close Button" at bounding box center [1312, 230] width 19 height 19
